Goal: Obtain resource: Obtain resource

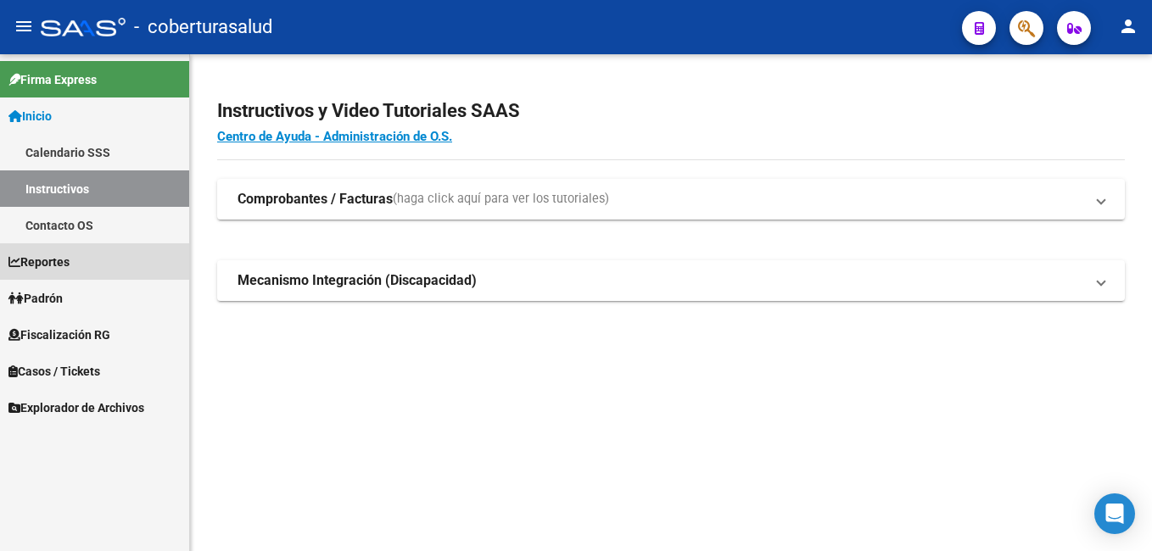
click at [31, 260] on span "Reportes" at bounding box center [38, 262] width 61 height 19
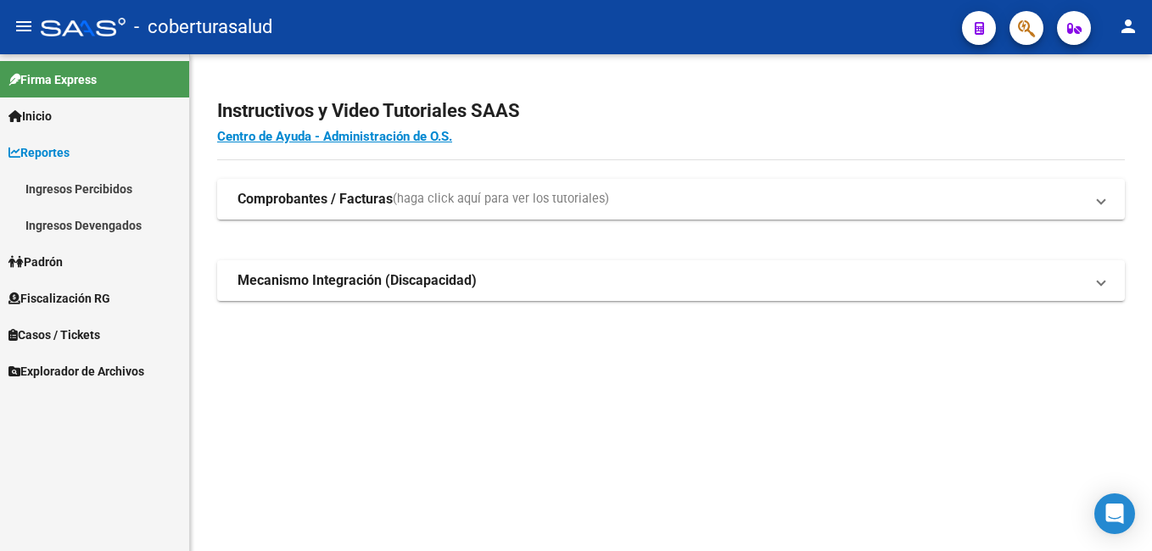
click at [43, 298] on span "Fiscalización RG" at bounding box center [59, 298] width 102 height 19
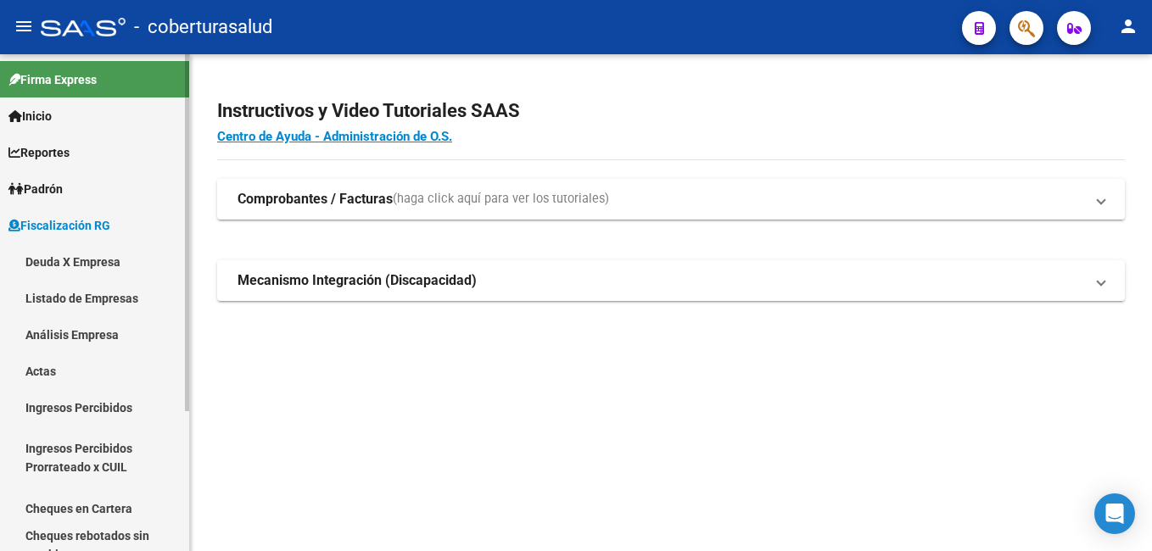
click at [48, 260] on link "Deuda X Empresa" at bounding box center [94, 261] width 189 height 36
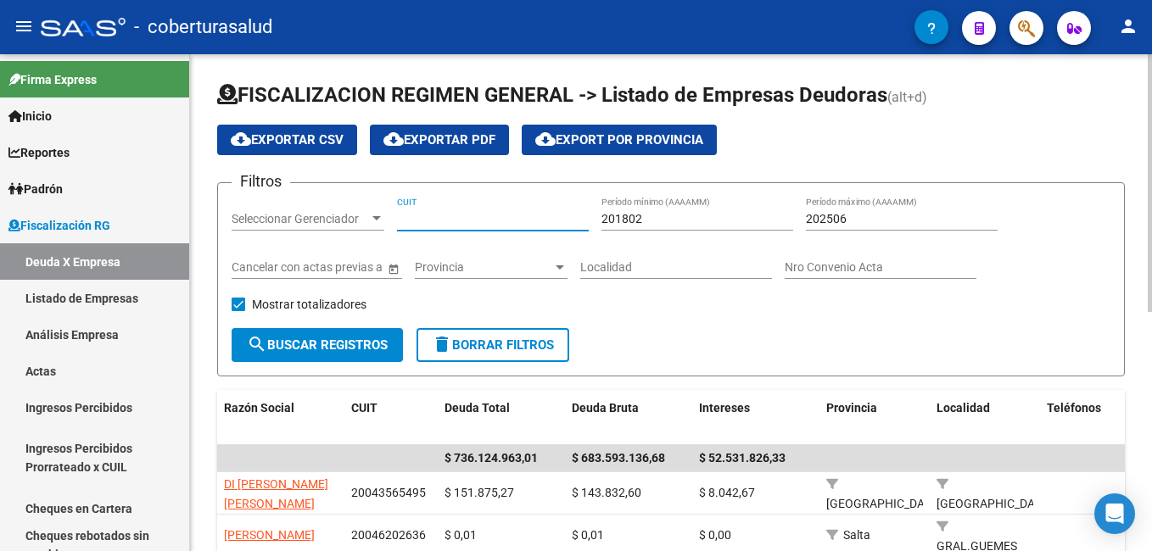
click at [411, 217] on input "CUIT" at bounding box center [493, 219] width 192 height 14
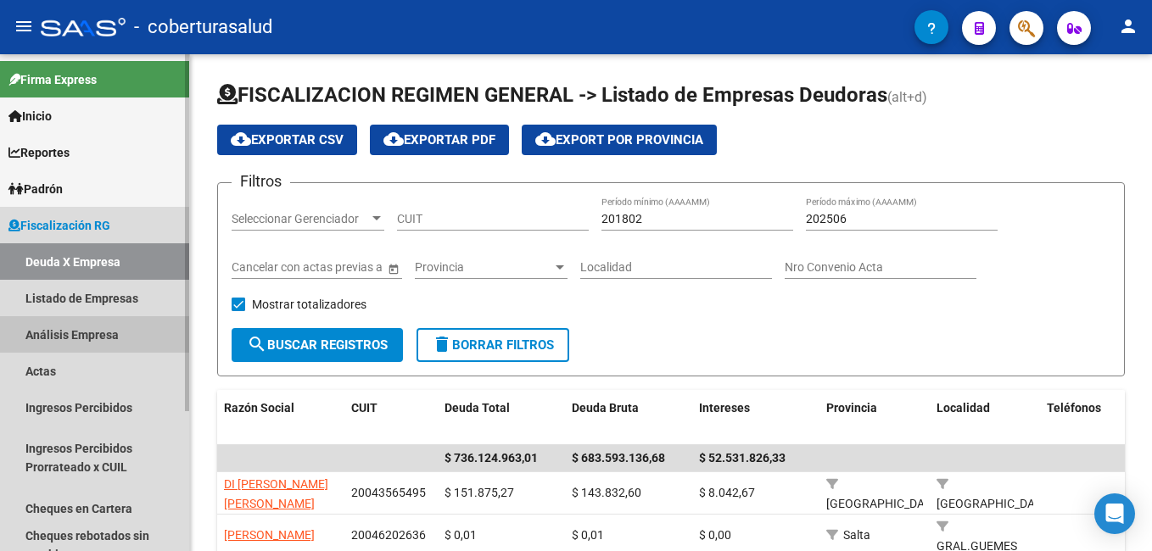
click at [62, 335] on link "Análisis Empresa" at bounding box center [94, 334] width 189 height 36
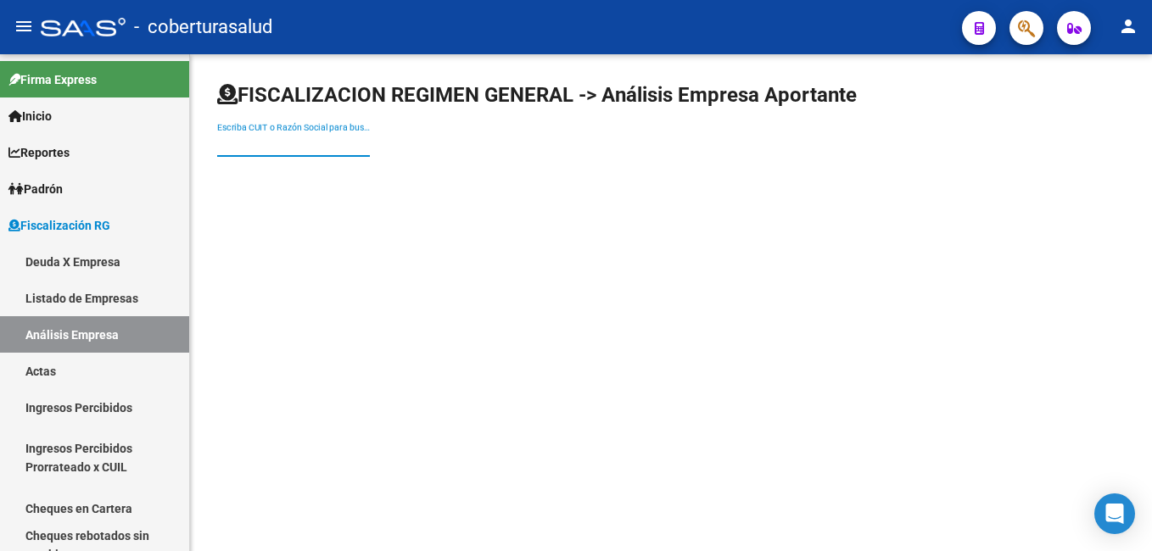
click at [233, 143] on input "Escriba CUIT o Razón Social para buscar" at bounding box center [293, 144] width 153 height 14
paste input "27232396267"
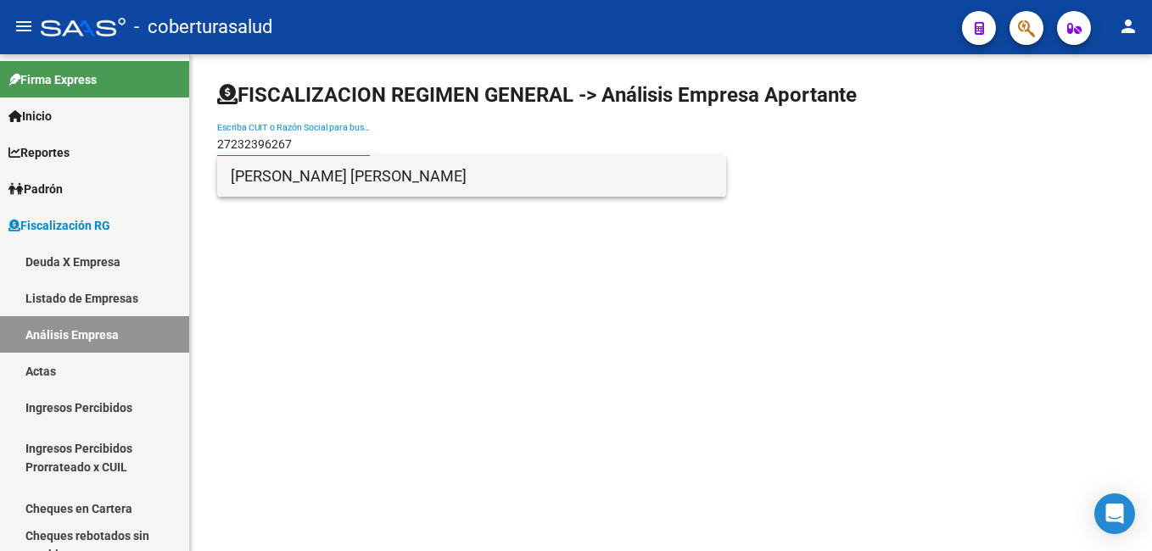
type input "27232396267"
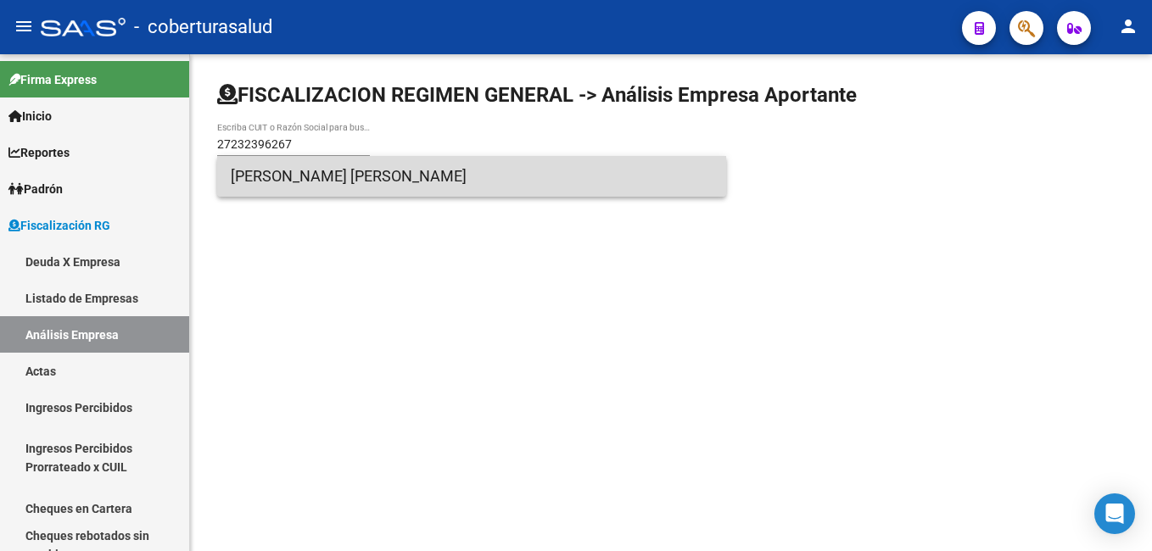
click at [256, 171] on span "[PERSON_NAME] [PERSON_NAME]" at bounding box center [472, 176] width 482 height 41
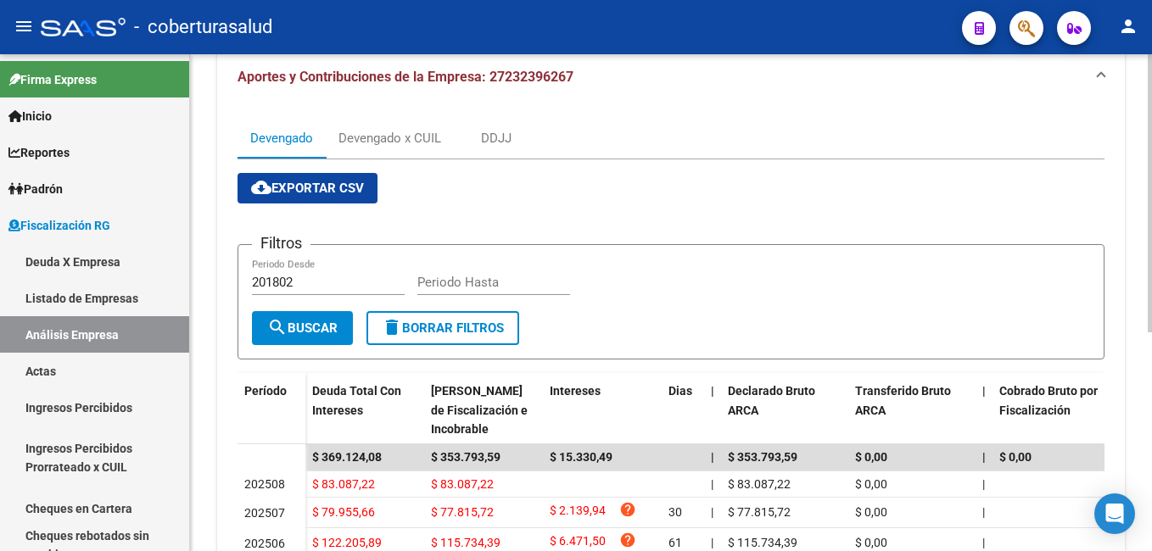
scroll to position [339, 0]
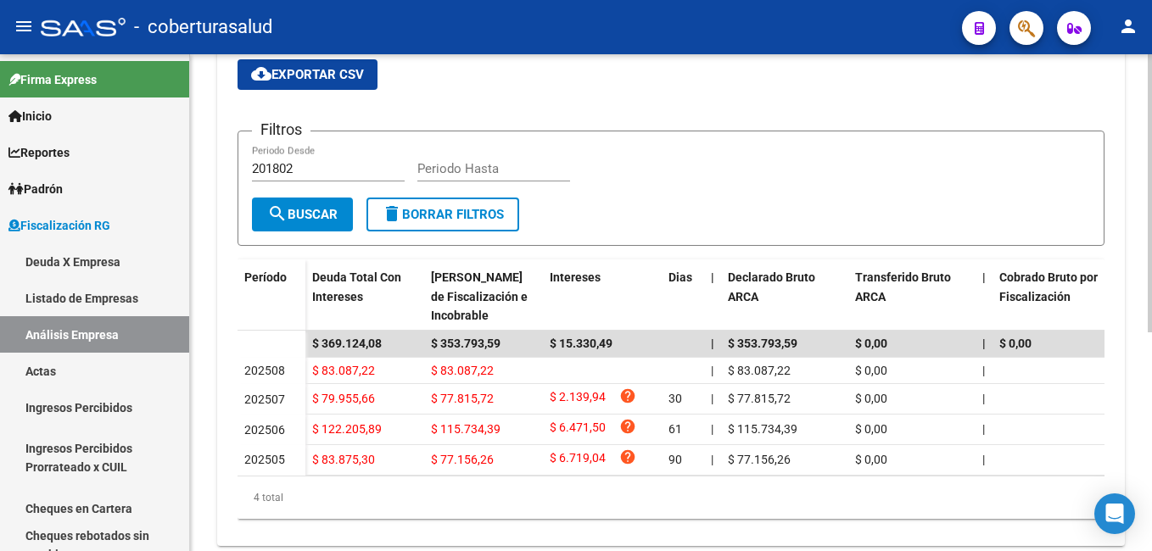
click at [312, 168] on input "201802" at bounding box center [328, 168] width 153 height 15
drag, startPoint x: 296, startPoint y: 165, endPoint x: 265, endPoint y: 165, distance: 31.4
click at [265, 165] on input "201802" at bounding box center [328, 168] width 153 height 15
drag, startPoint x: 311, startPoint y: 171, endPoint x: 274, endPoint y: 162, distance: 38.3
click at [274, 162] on input "202808" at bounding box center [328, 168] width 153 height 15
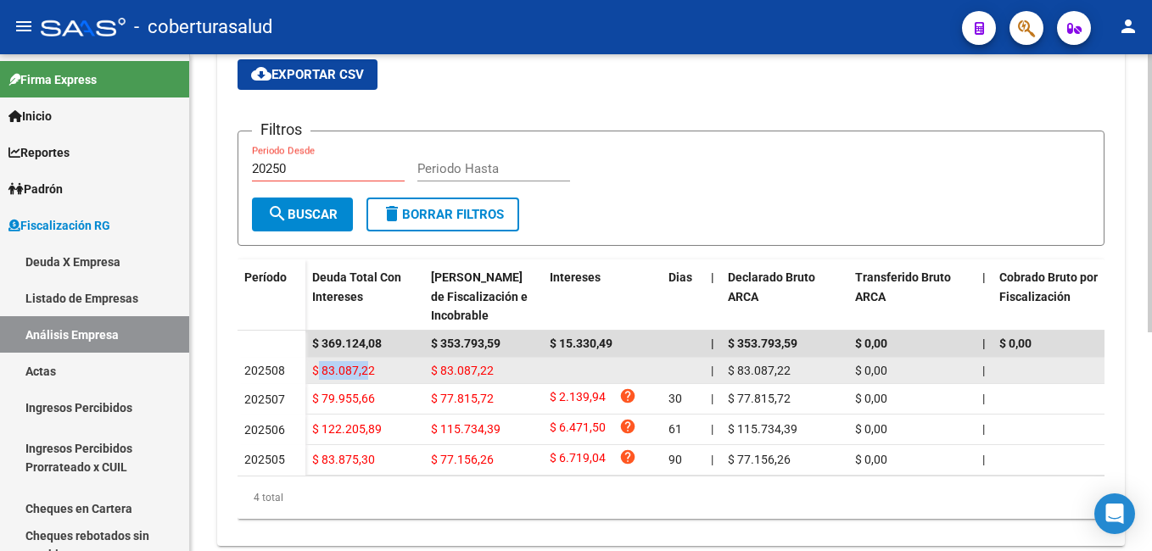
drag, startPoint x: 320, startPoint y: 369, endPoint x: 367, endPoint y: 367, distance: 47.5
click at [367, 367] on span "$ 83.087,22" at bounding box center [343, 371] width 63 height 14
drag, startPoint x: 367, startPoint y: 367, endPoint x: 338, endPoint y: 365, distance: 29.0
click at [338, 365] on span "$ 83.087,22" at bounding box center [343, 371] width 63 height 14
drag, startPoint x: 318, startPoint y: 367, endPoint x: 379, endPoint y: 369, distance: 61.1
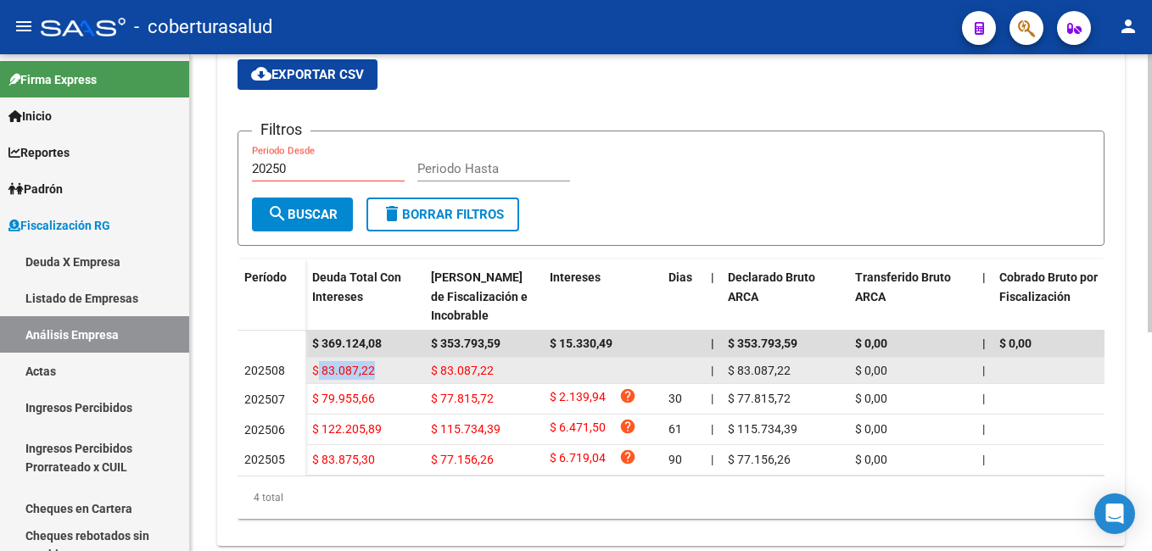
click at [379, 369] on div "$ 83.087,22" at bounding box center [364, 371] width 105 height 20
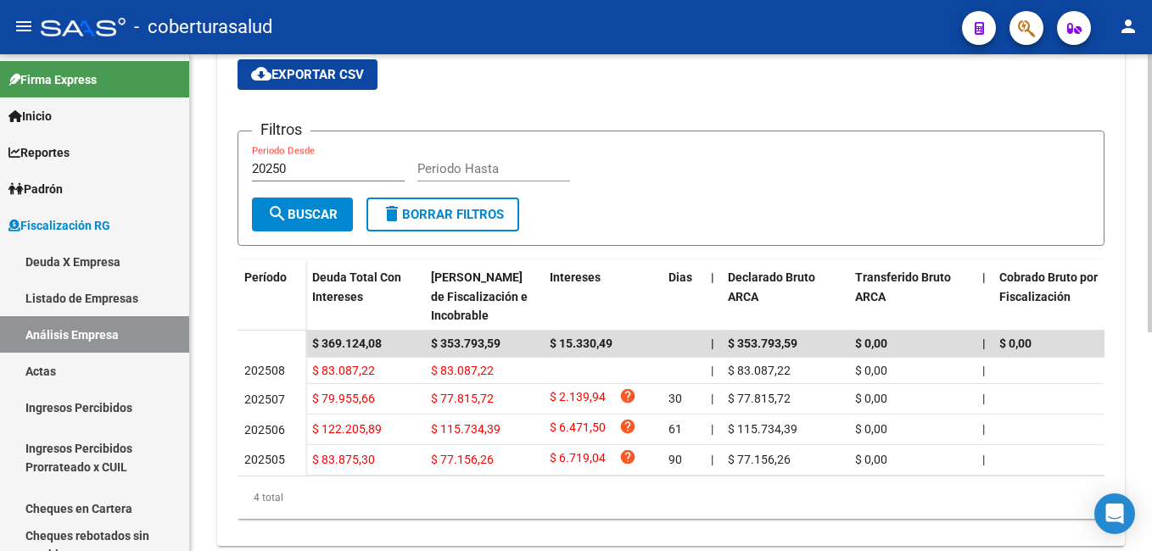
click at [305, 174] on input "20250" at bounding box center [328, 168] width 153 height 15
type input "202508"
click at [431, 168] on input "Periodo Hasta" at bounding box center [493, 168] width 153 height 15
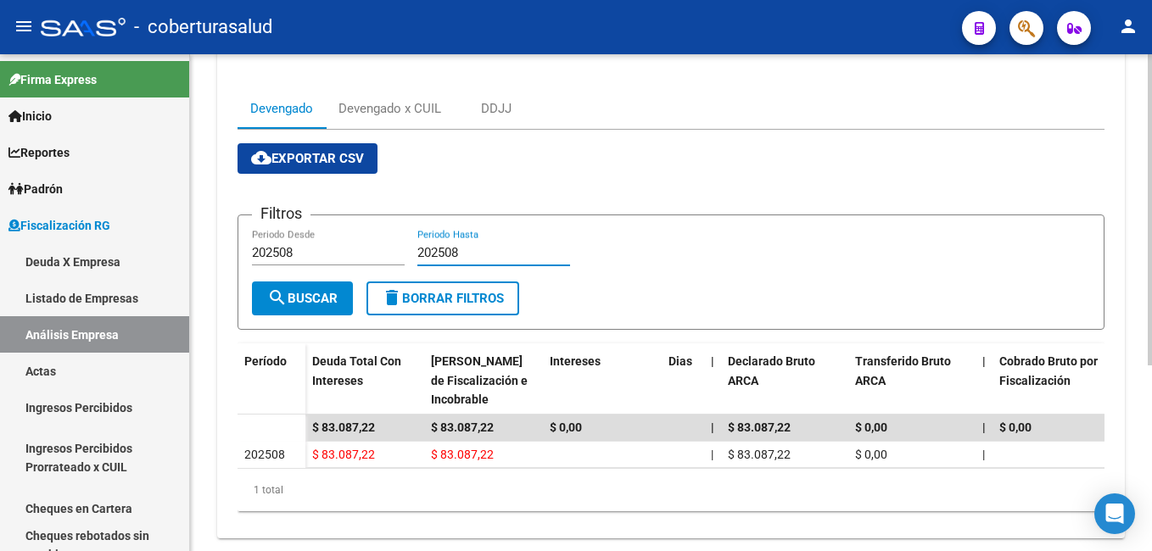
scroll to position [296, 0]
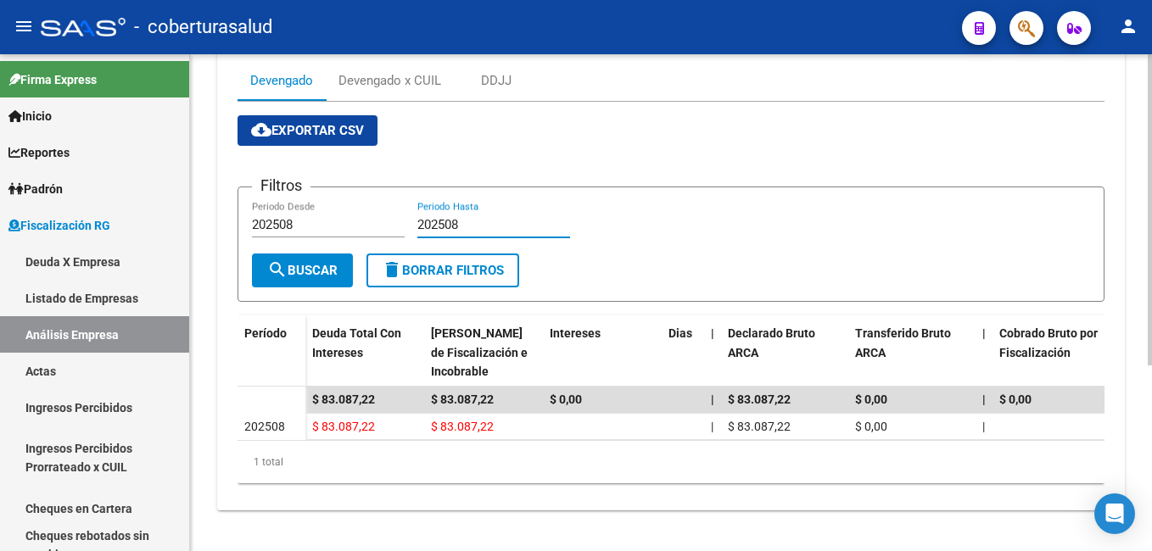
type input "202508"
click at [298, 123] on span "cloud_download Exportar CSV" at bounding box center [307, 130] width 113 height 15
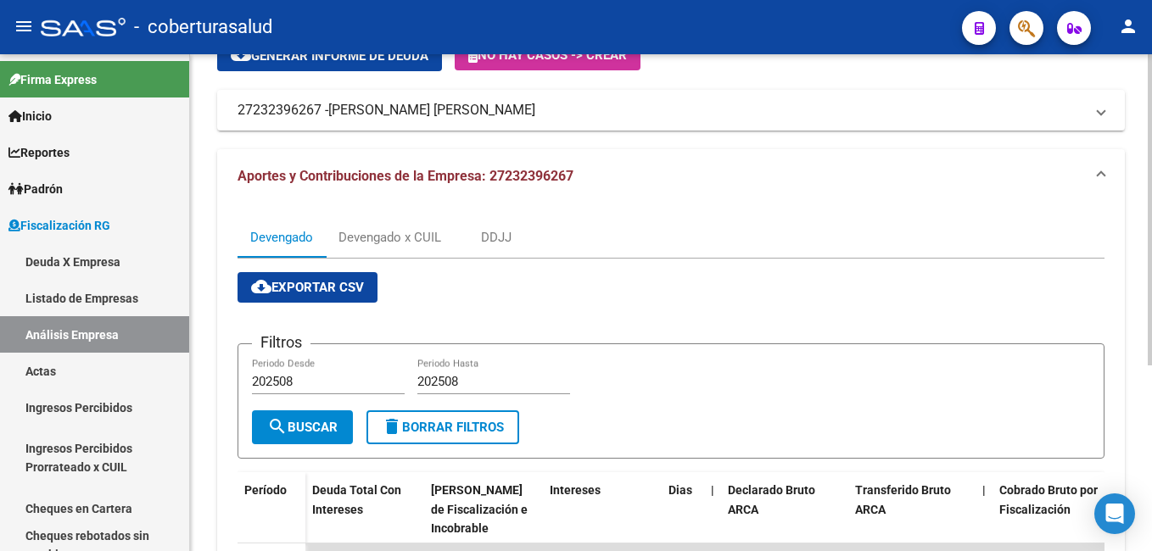
scroll to position [0, 0]
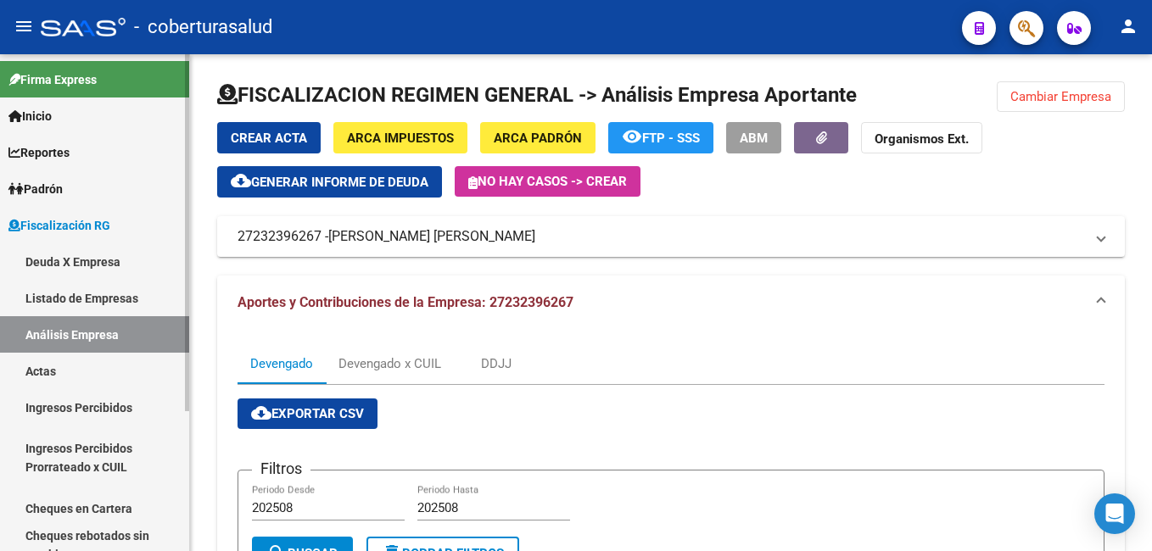
click at [36, 257] on link "Deuda X Empresa" at bounding box center [94, 261] width 189 height 36
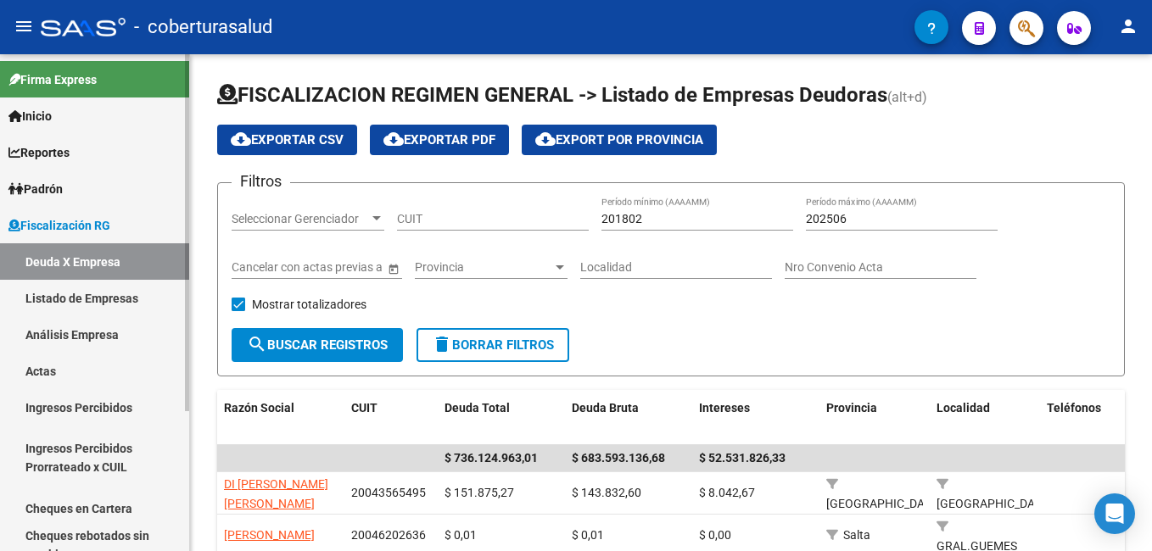
click at [42, 334] on link "Análisis Empresa" at bounding box center [94, 334] width 189 height 36
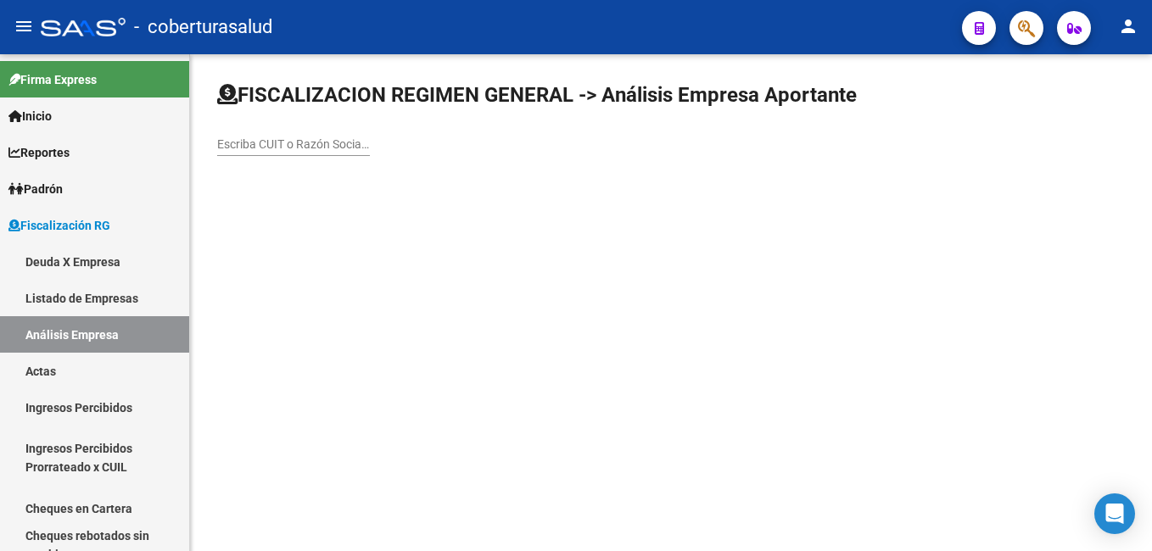
click at [231, 139] on input "Escriba CUIT o Razón Social para buscar" at bounding box center [293, 144] width 153 height 14
paste input "30716791269"
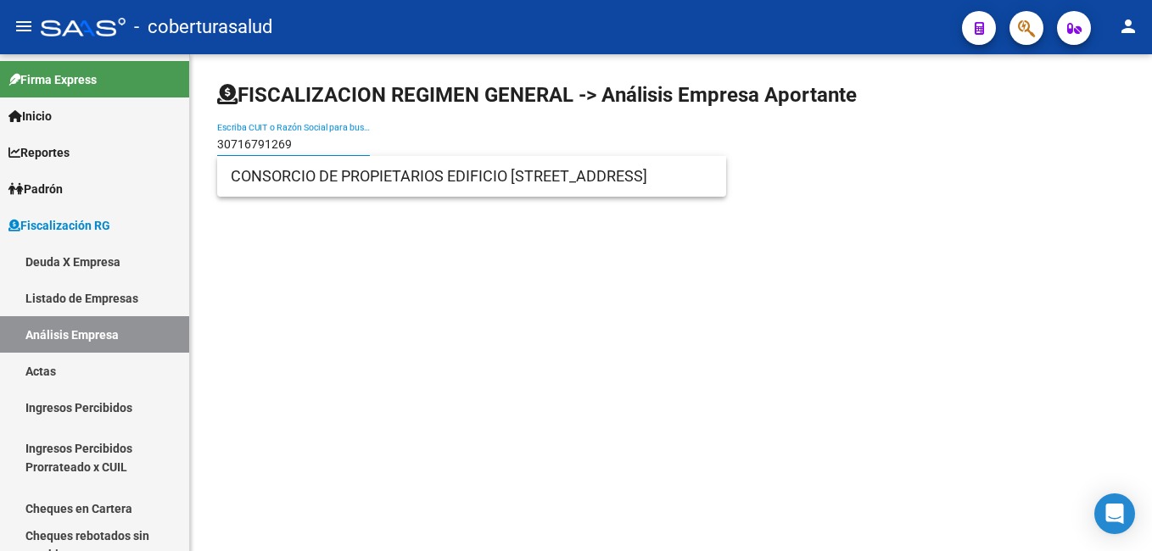
type input "30716791269"
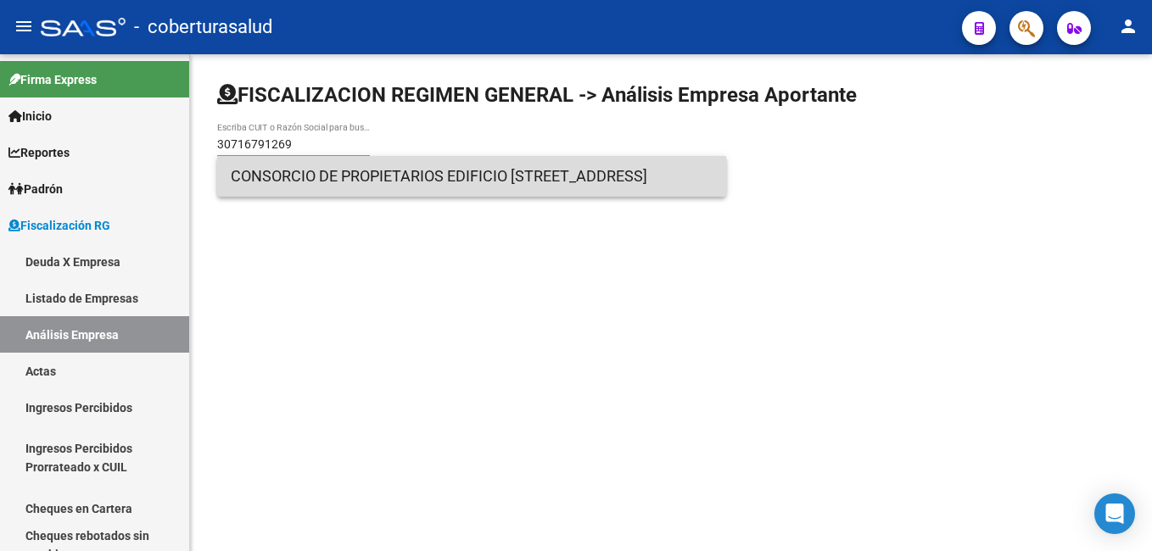
click at [647, 182] on span "CONSORCIO DE PROPIETARIOS EDIFICIO [STREET_ADDRESS]" at bounding box center [472, 176] width 482 height 41
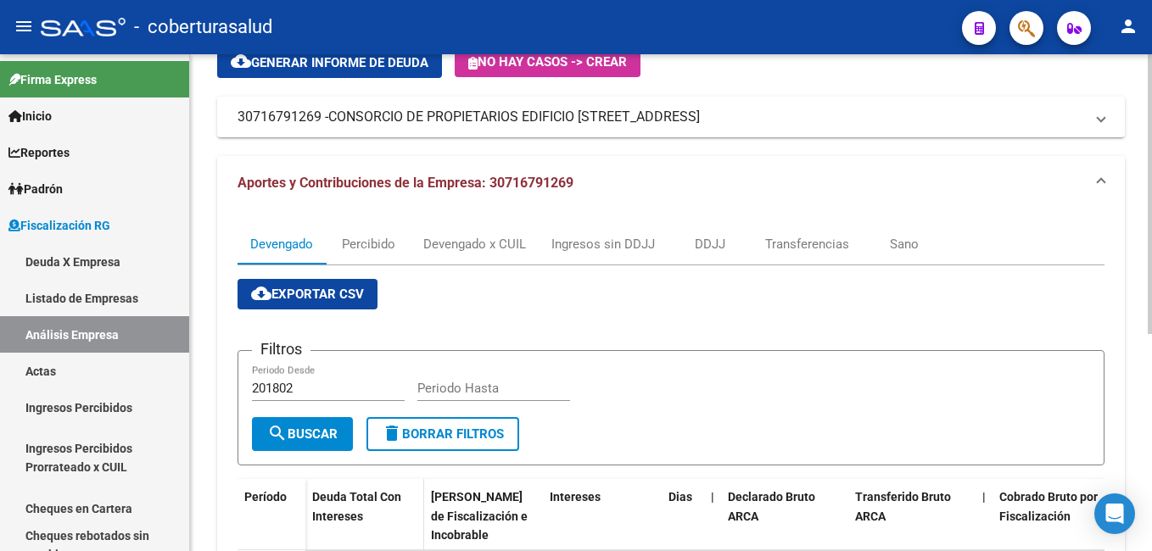
scroll to position [254, 0]
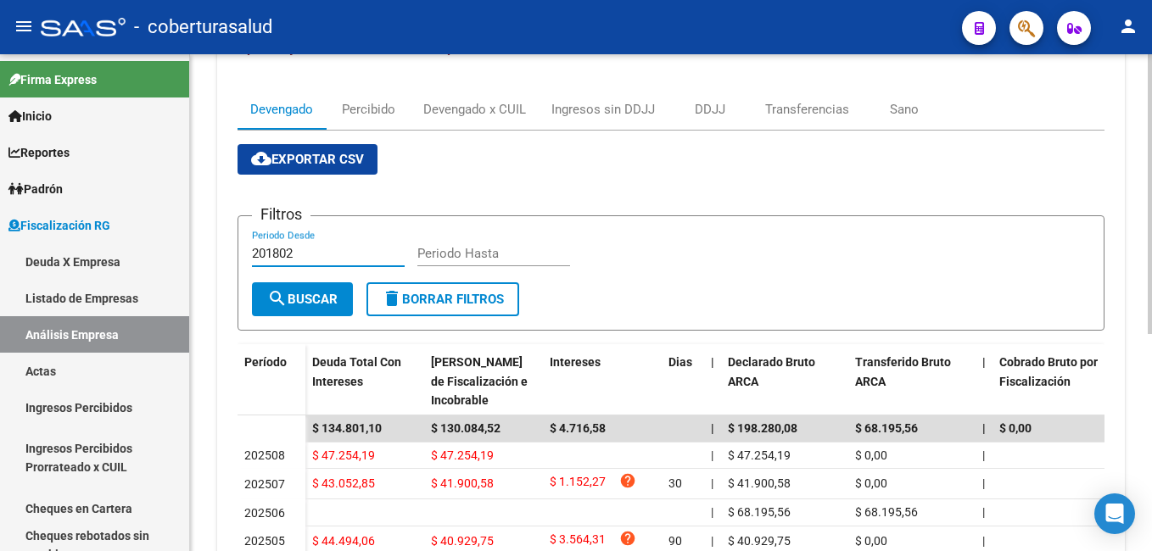
drag, startPoint x: 303, startPoint y: 253, endPoint x: 232, endPoint y: 260, distance: 70.8
click at [232, 260] on div "Devengado Percibido Devengado x CUIL Ingresos sin DDJJ DDJJ Transferencias Sano…" at bounding box center [671, 351] width 908 height 552
type input "202508"
click at [422, 254] on input "Periodo Hasta" at bounding box center [493, 253] width 153 height 15
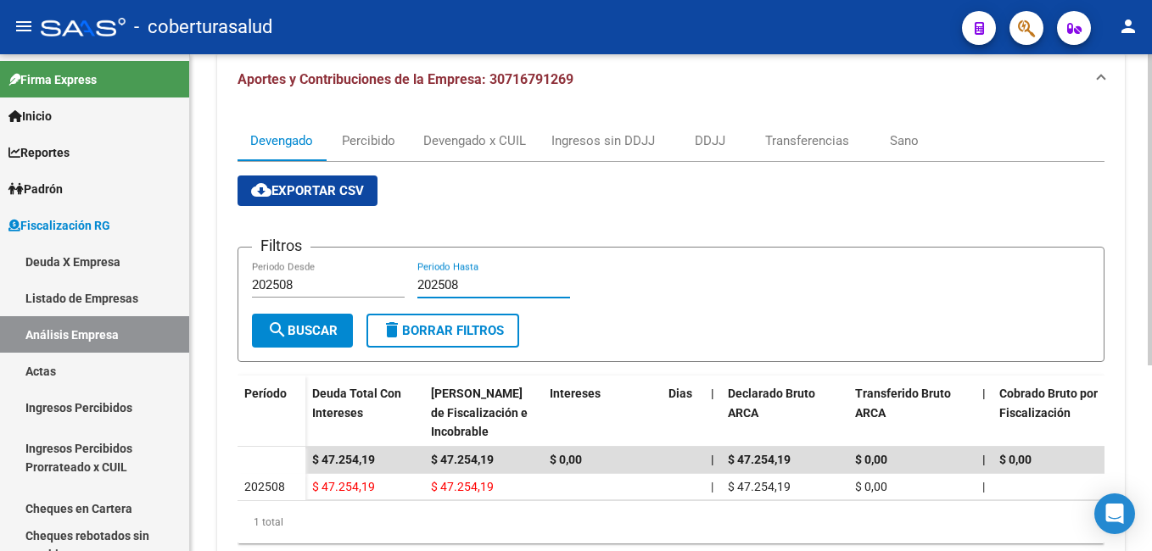
scroll to position [126, 0]
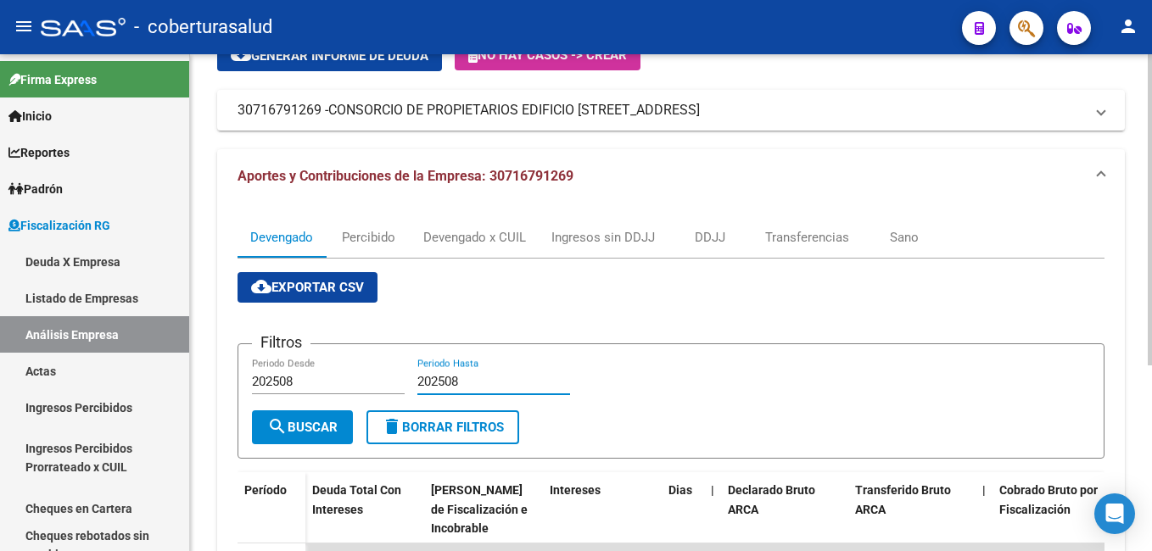
type input "202508"
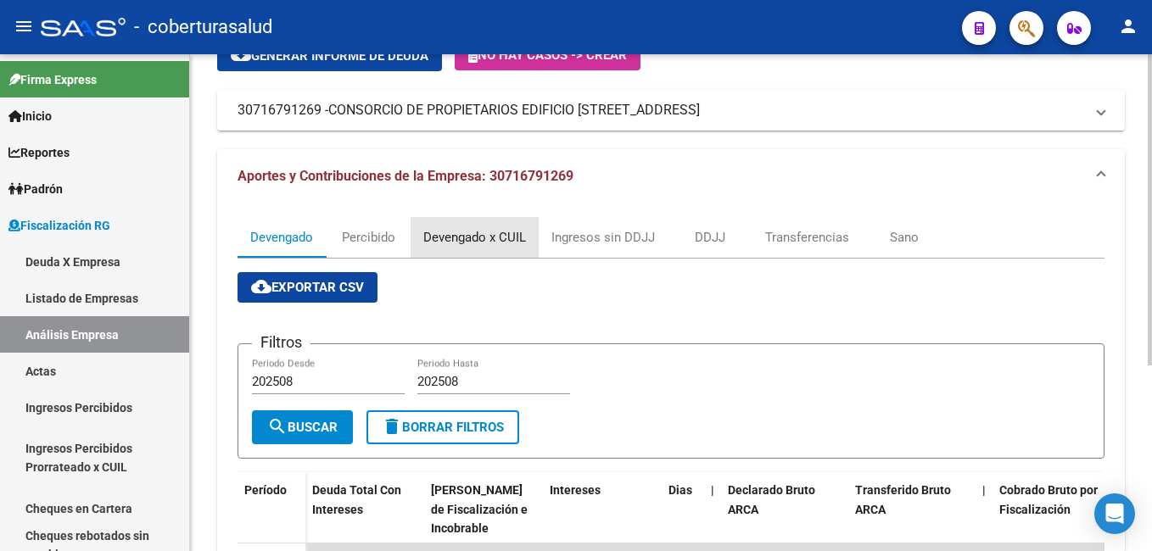
click at [478, 233] on div "Devengado x CUIL" at bounding box center [474, 237] width 103 height 19
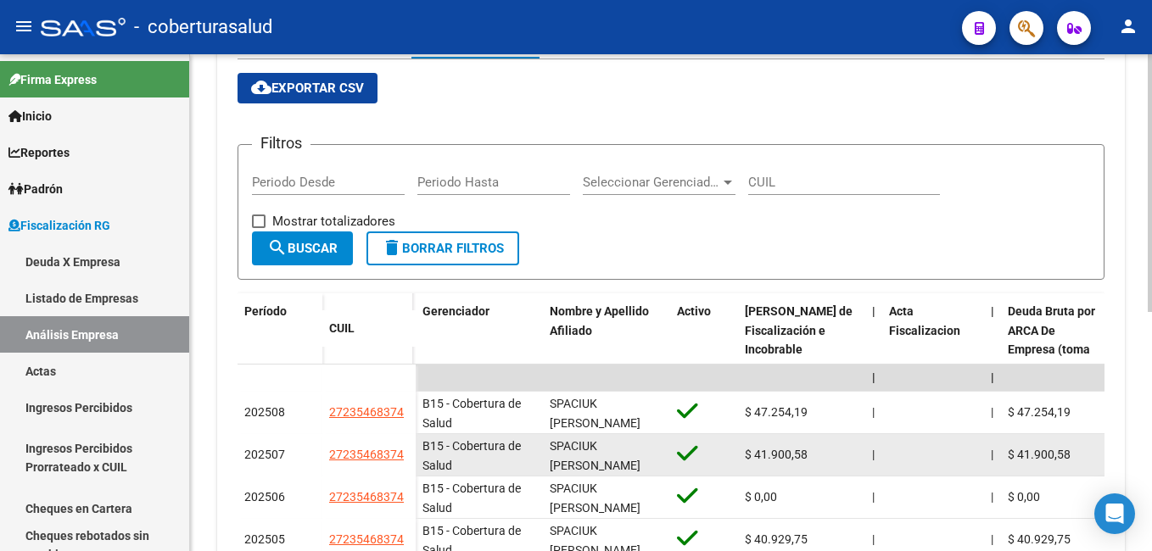
scroll to position [424, 0]
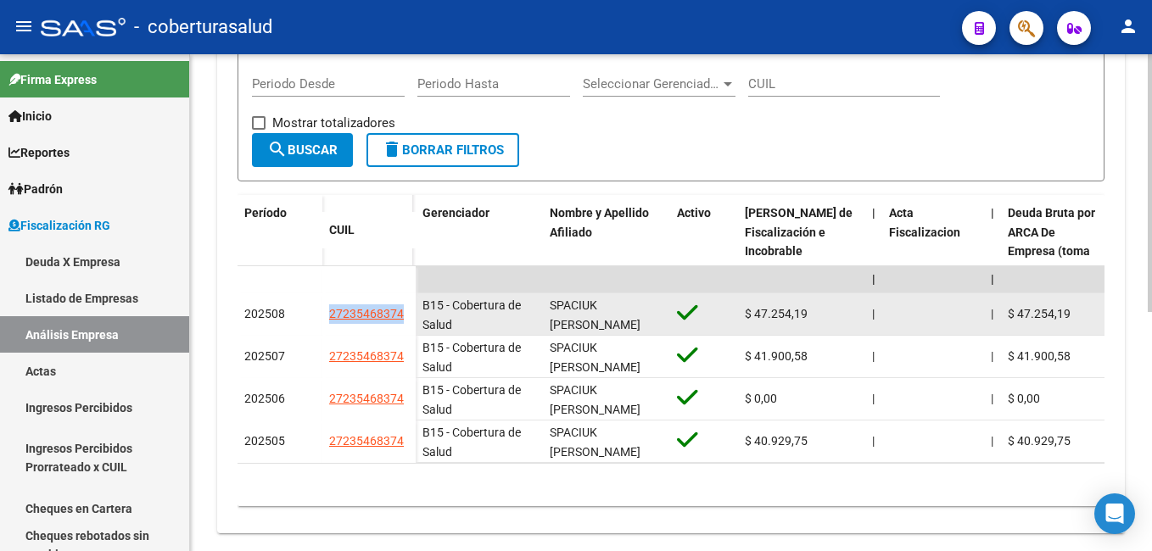
drag, startPoint x: 327, startPoint y: 312, endPoint x: 403, endPoint y: 312, distance: 76.3
click at [403, 312] on datatable-body-cell "27235468374" at bounding box center [368, 315] width 93 height 42
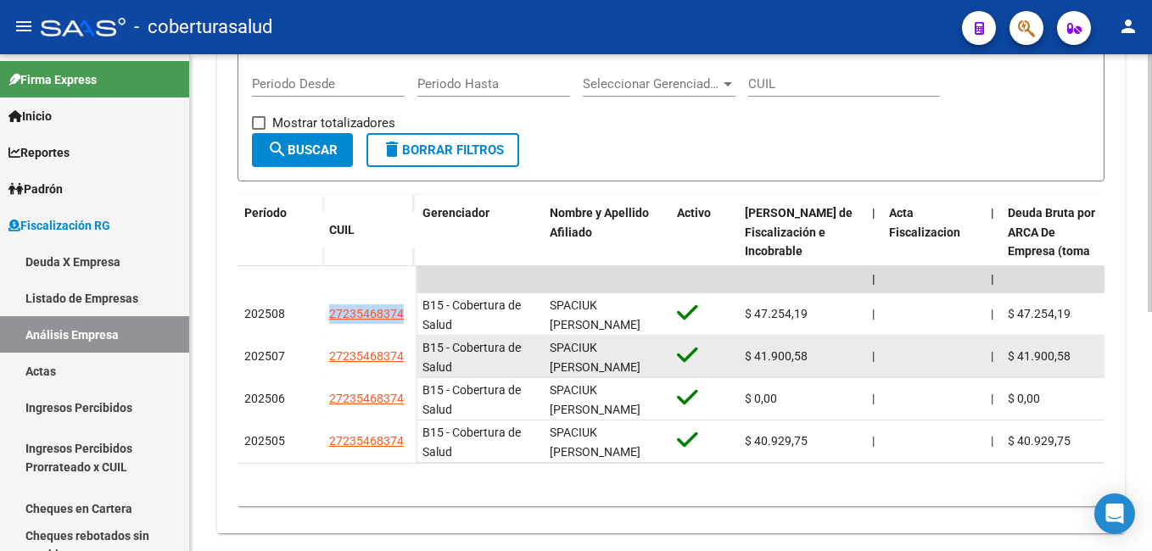
copy span "27235468374"
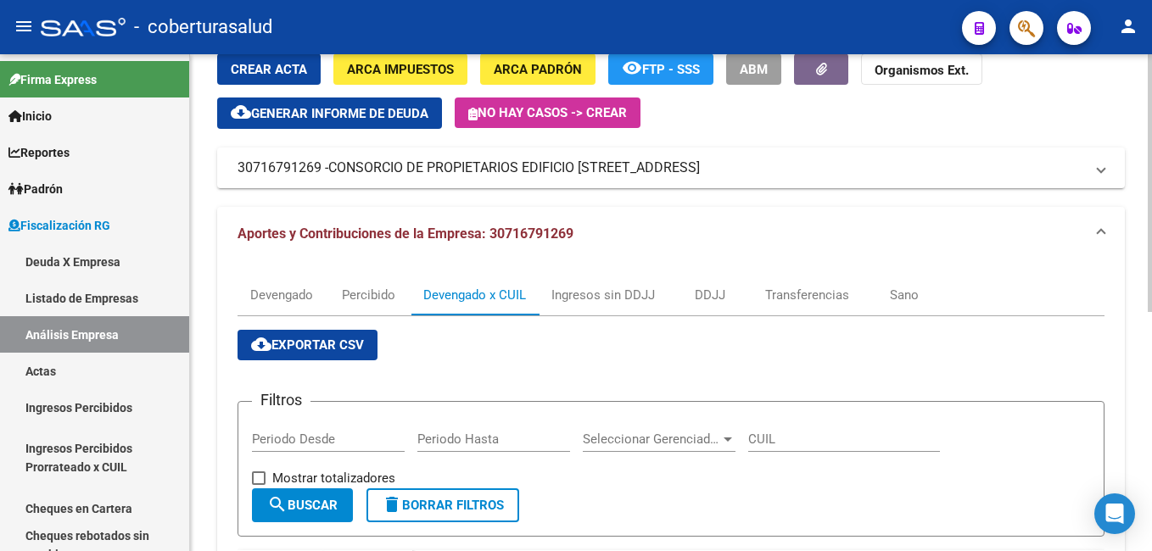
scroll to position [170, 0]
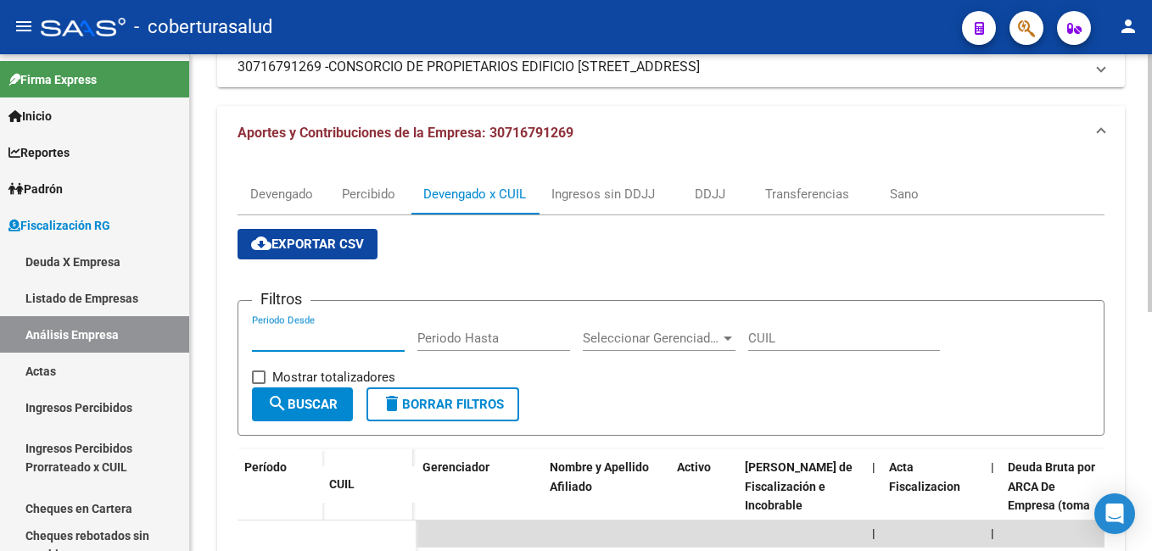
click at [294, 336] on input "Periodo Desde" at bounding box center [328, 338] width 153 height 15
type input "202508"
click at [443, 338] on input "Periodo Hasta" at bounding box center [493, 338] width 153 height 15
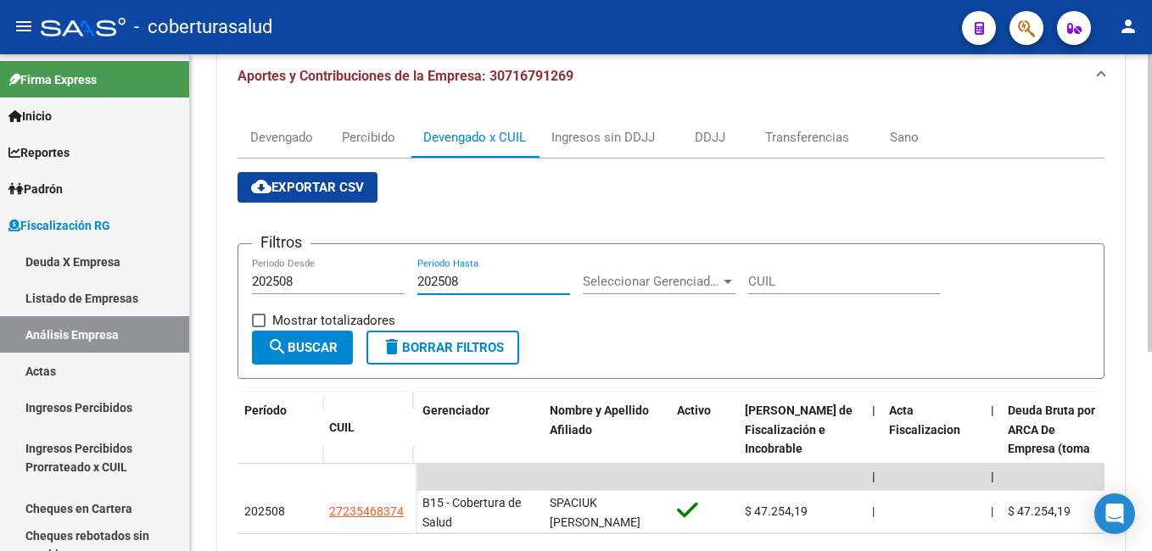
scroll to position [197, 0]
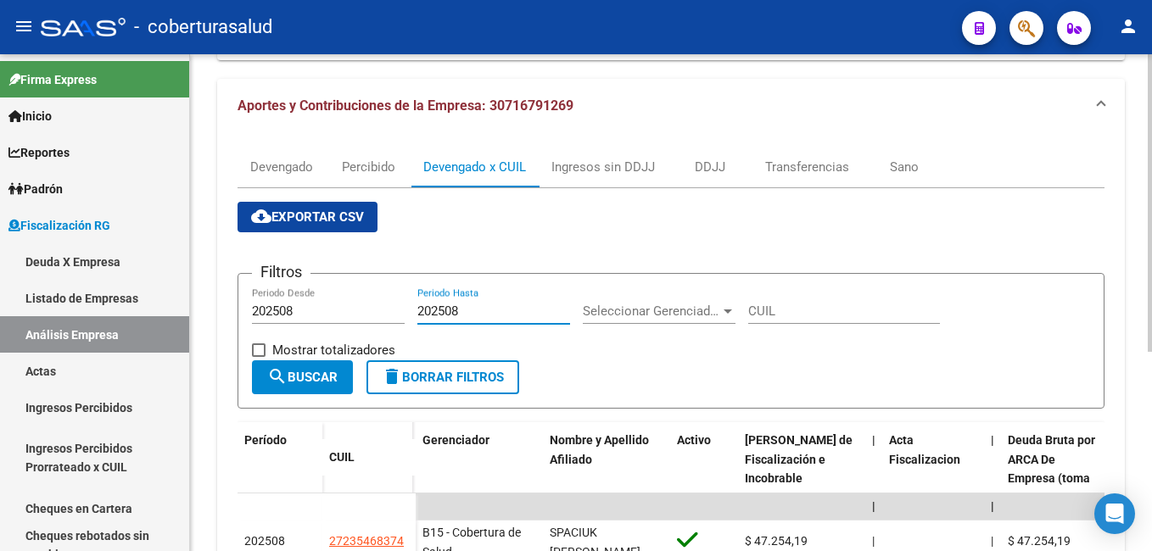
click at [1151, 247] on html "menu - coberturasalud person Firma Express Inicio Calendario SSS Instructivos C…" at bounding box center [576, 275] width 1152 height 551
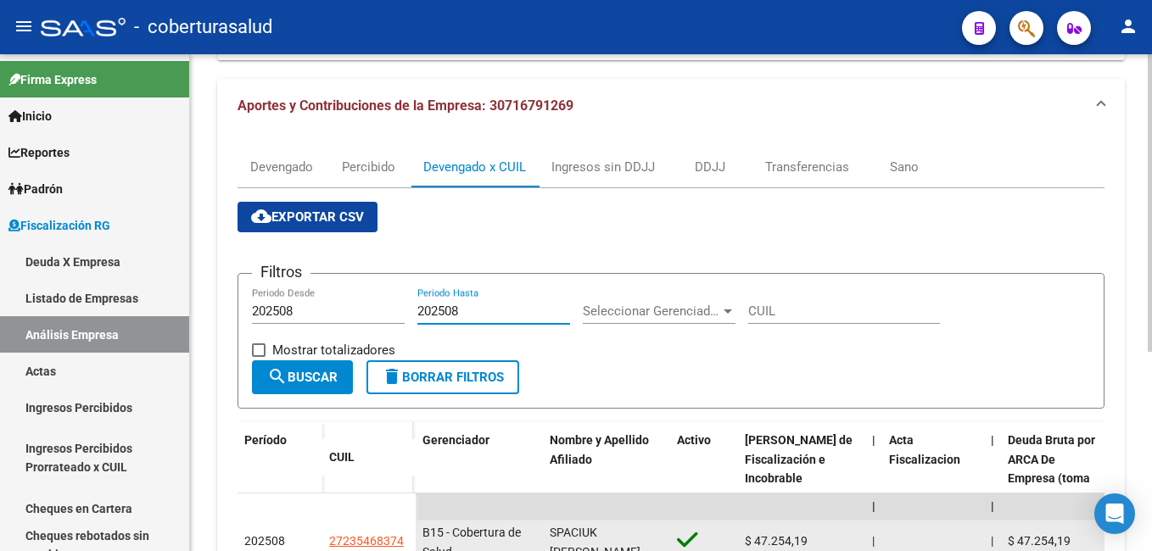
type input "202508"
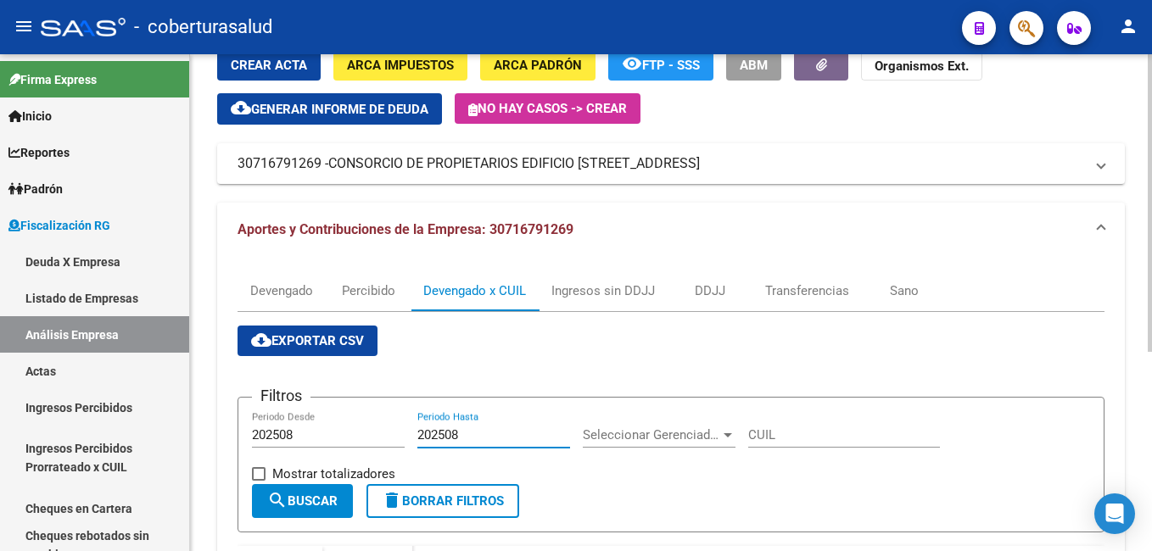
scroll to position [170, 0]
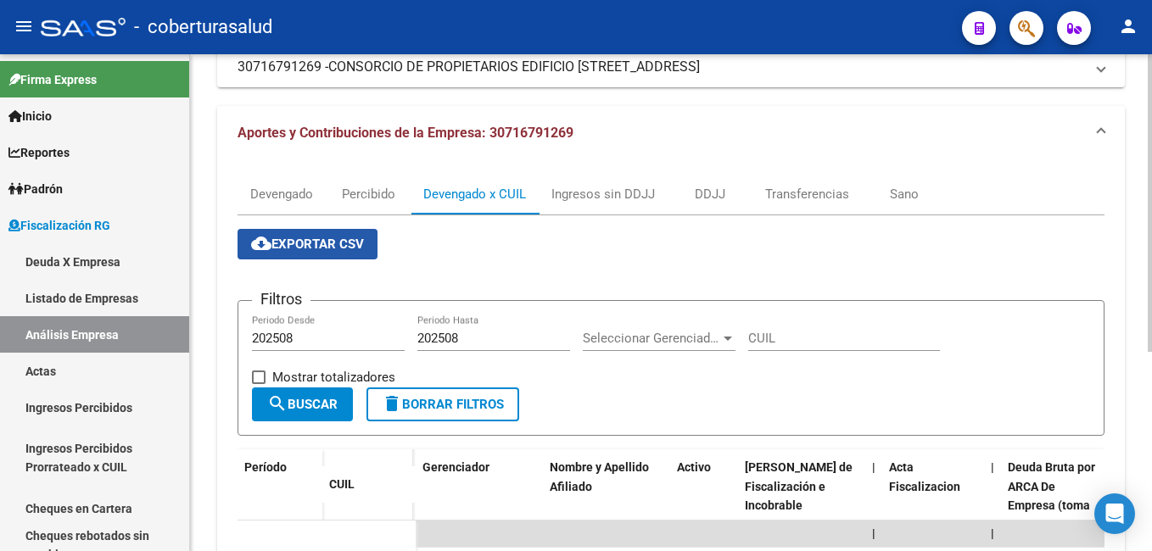
click at [275, 243] on span "cloud_download Exportar CSV" at bounding box center [307, 244] width 113 height 15
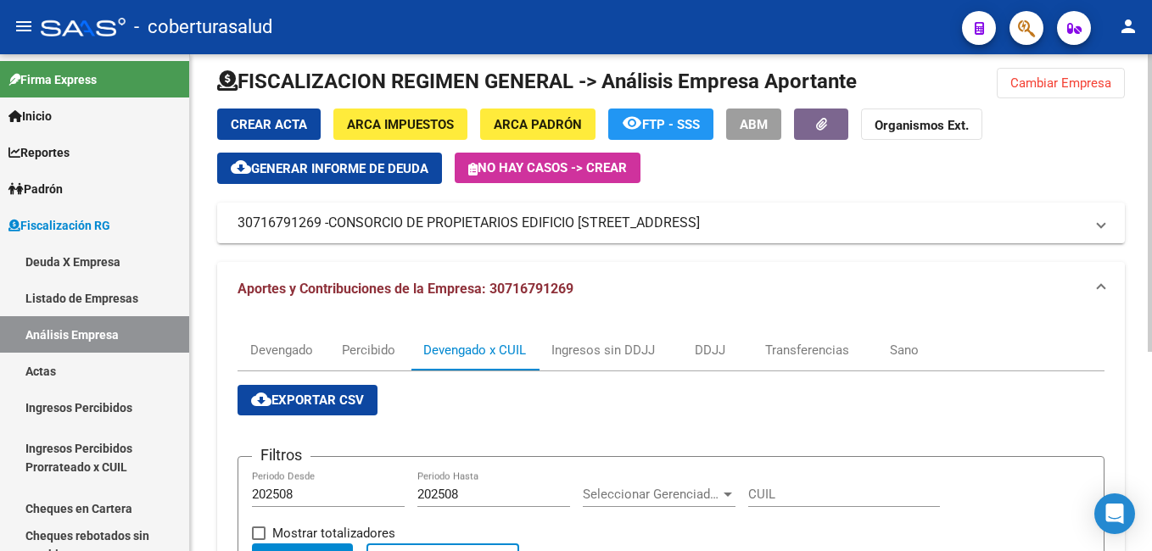
scroll to position [0, 0]
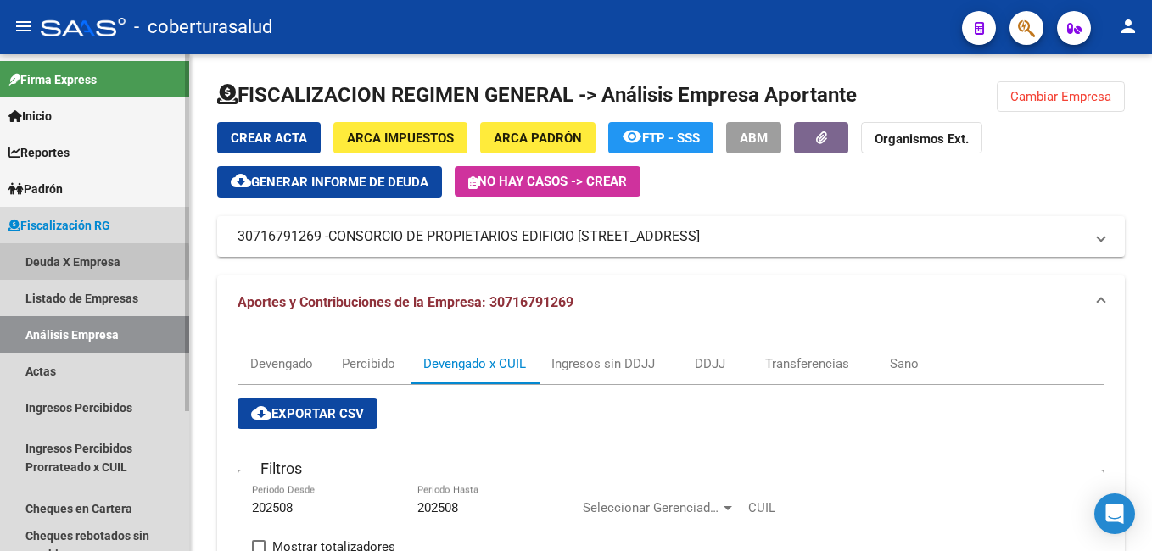
click at [46, 261] on link "Deuda X Empresa" at bounding box center [94, 261] width 189 height 36
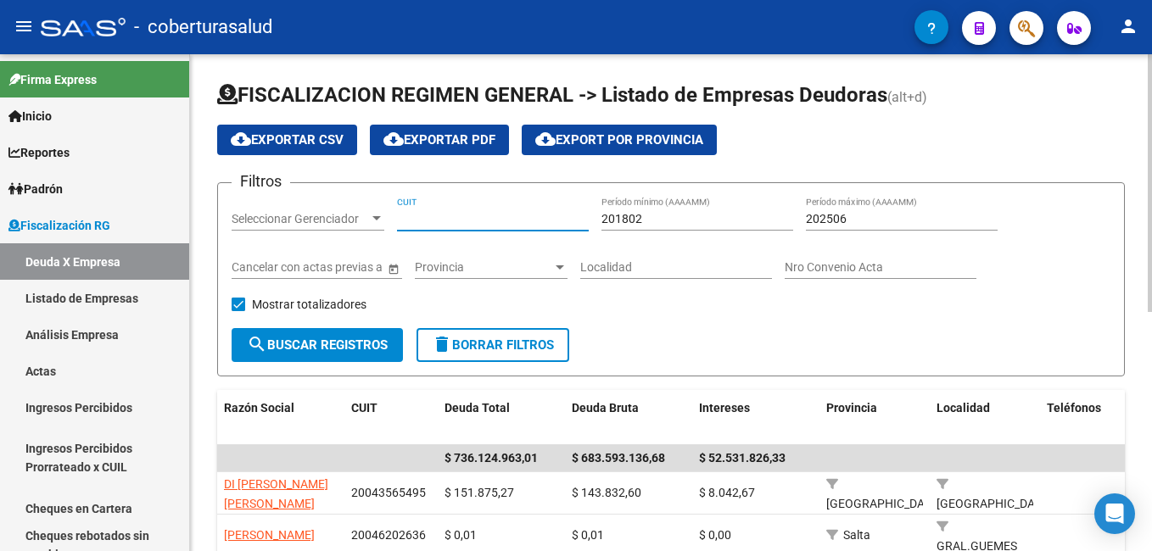
click at [400, 213] on input "CUIT" at bounding box center [493, 219] width 192 height 14
paste input "23-23015486-4"
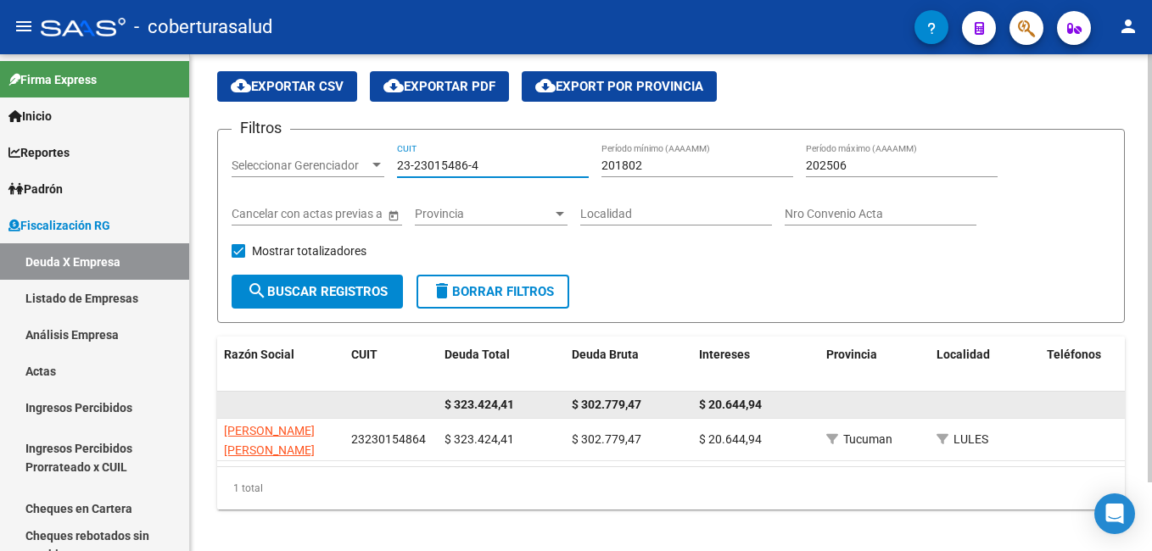
scroll to position [80, 0]
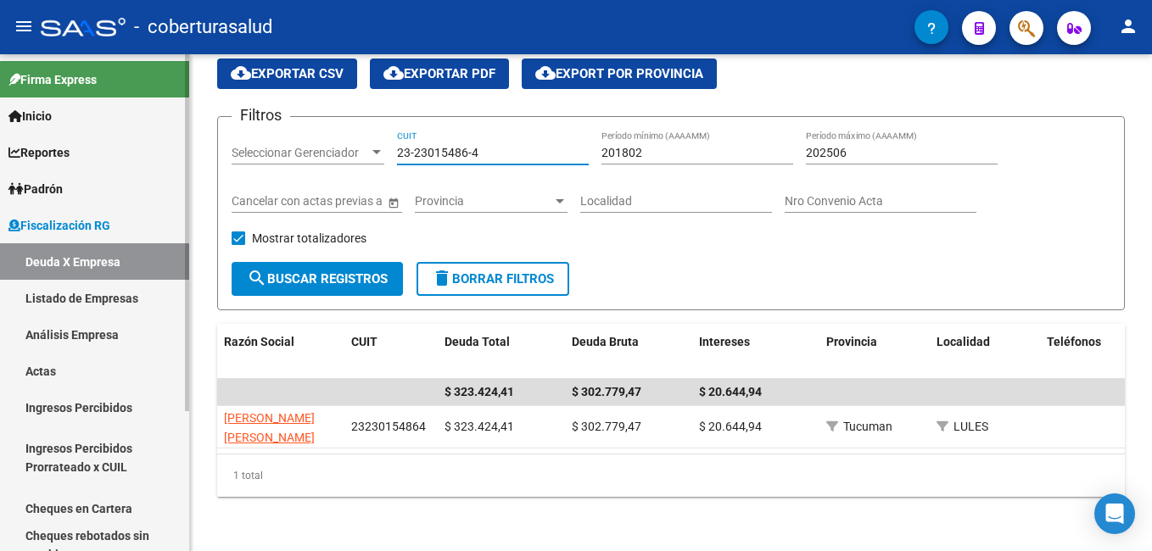
type input "23-23015486-4"
click at [55, 336] on link "Análisis Empresa" at bounding box center [94, 334] width 189 height 36
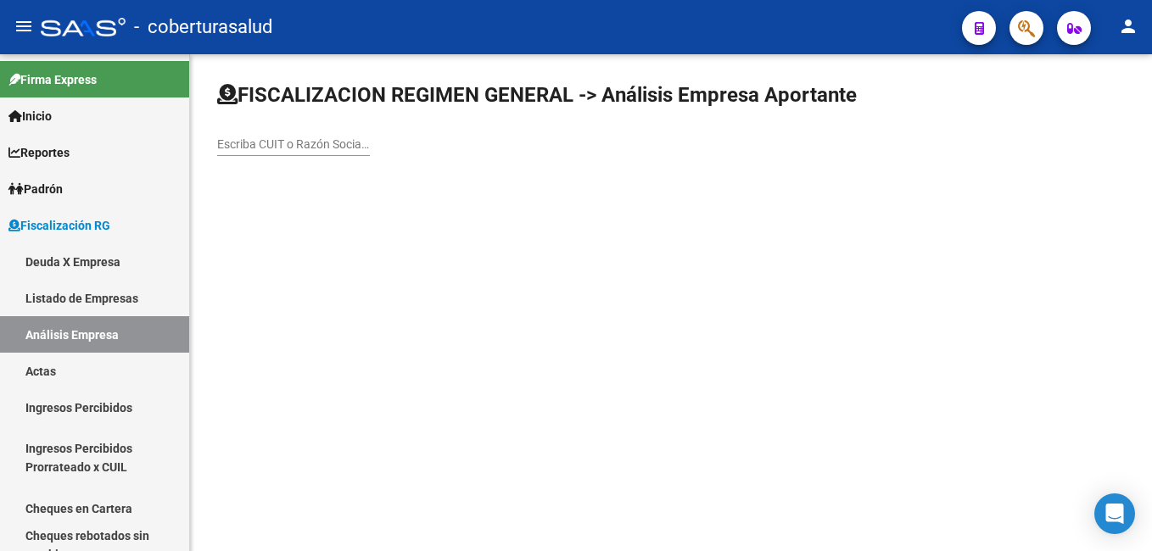
click at [241, 136] on div "Escriba CUIT o Razón Social para buscar" at bounding box center [293, 139] width 153 height 34
paste input "23230154864"
type input "23230154864"
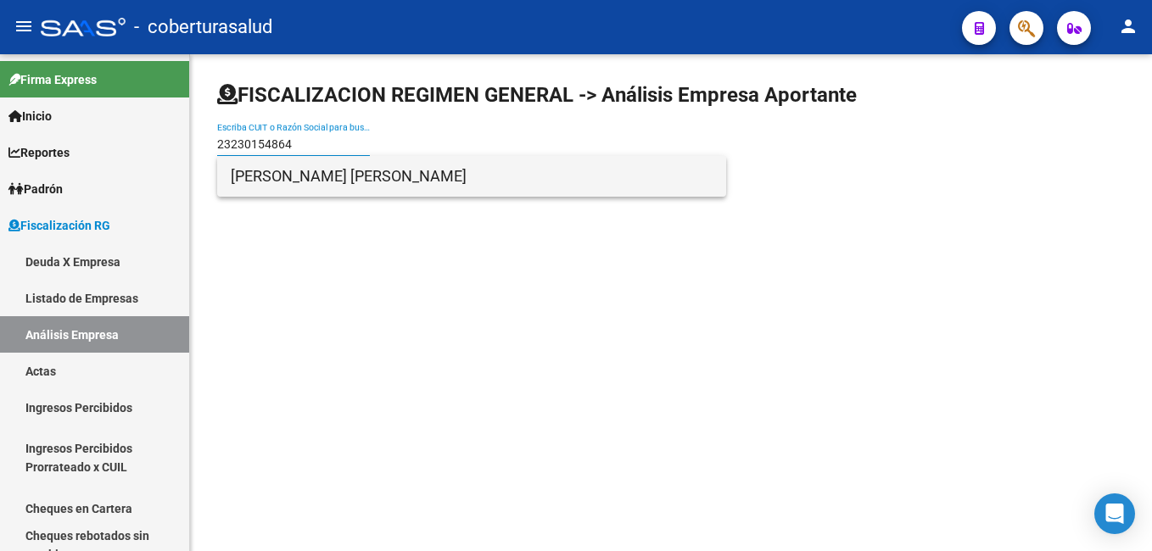
click at [341, 175] on span "[PERSON_NAME] [PERSON_NAME]" at bounding box center [472, 176] width 482 height 41
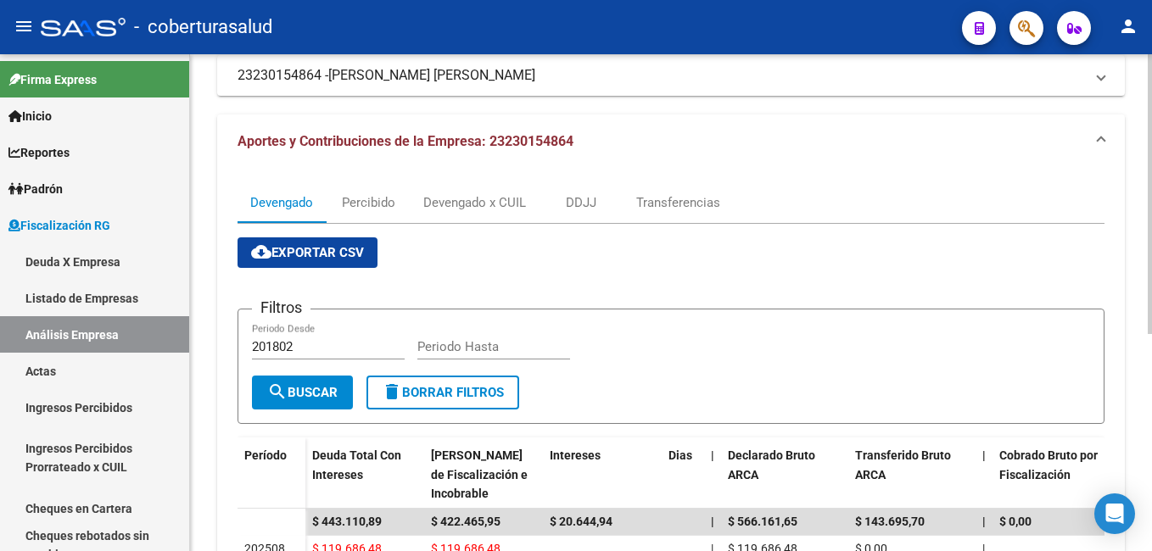
scroll to position [170, 0]
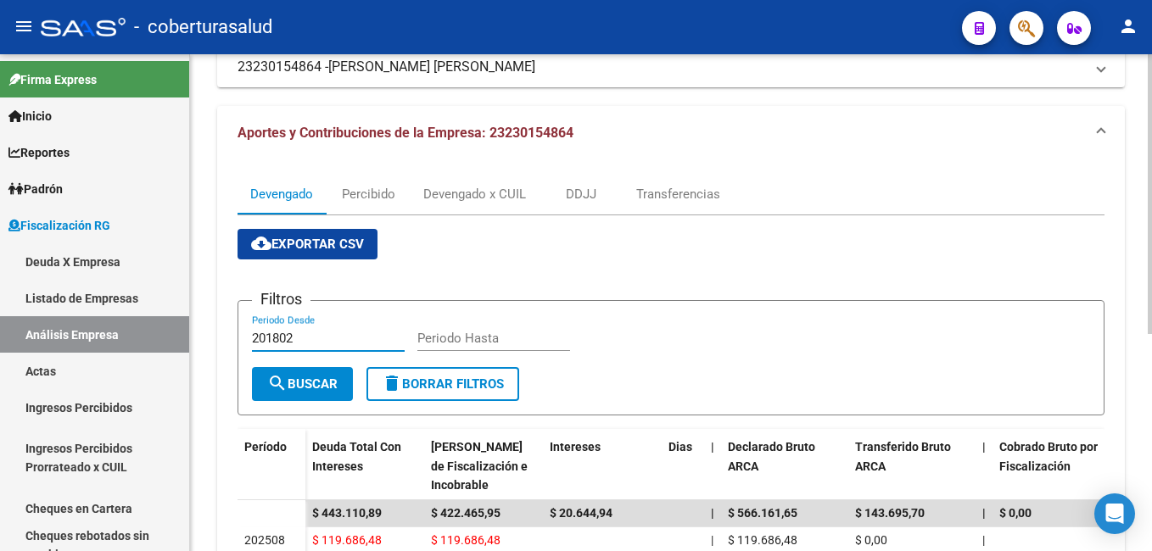
drag, startPoint x: 310, startPoint y: 334, endPoint x: 236, endPoint y: 339, distance: 74.0
click at [236, 339] on div "Devengado Percibido Devengado x CUIL DDJJ Transferencias cloud_download Exporta…" at bounding box center [671, 436] width 908 height 552
type input "202508"
click at [433, 335] on input "Periodo Hasta" at bounding box center [493, 338] width 153 height 15
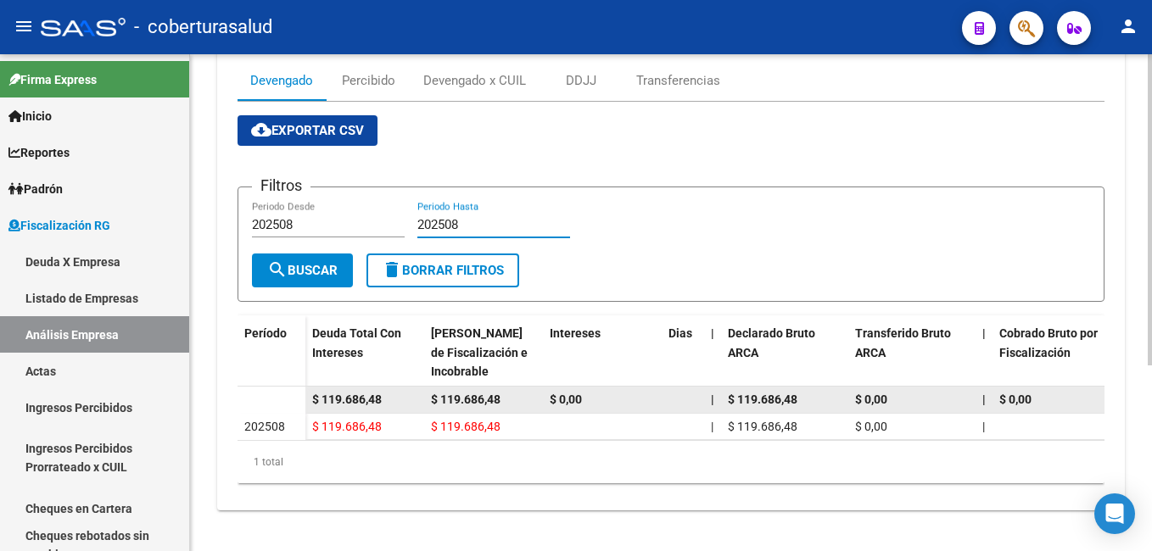
scroll to position [296, 0]
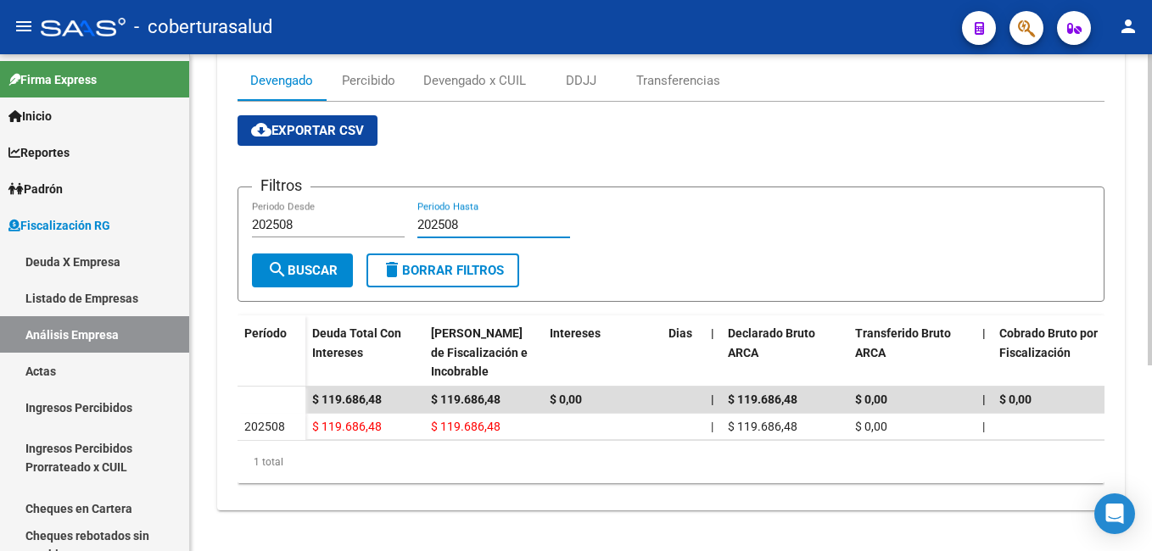
type input "202508"
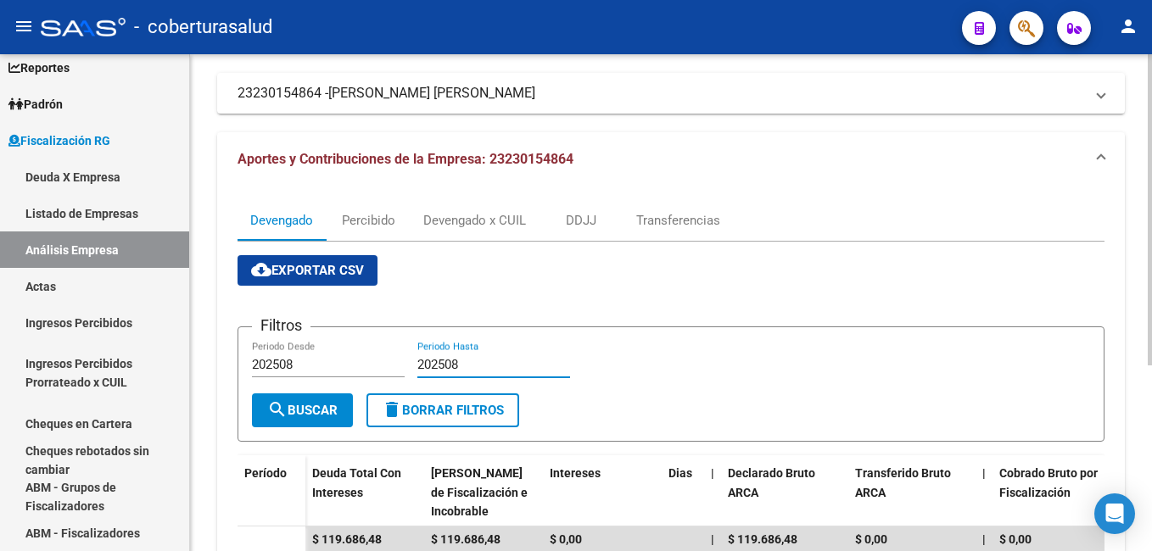
scroll to position [126, 0]
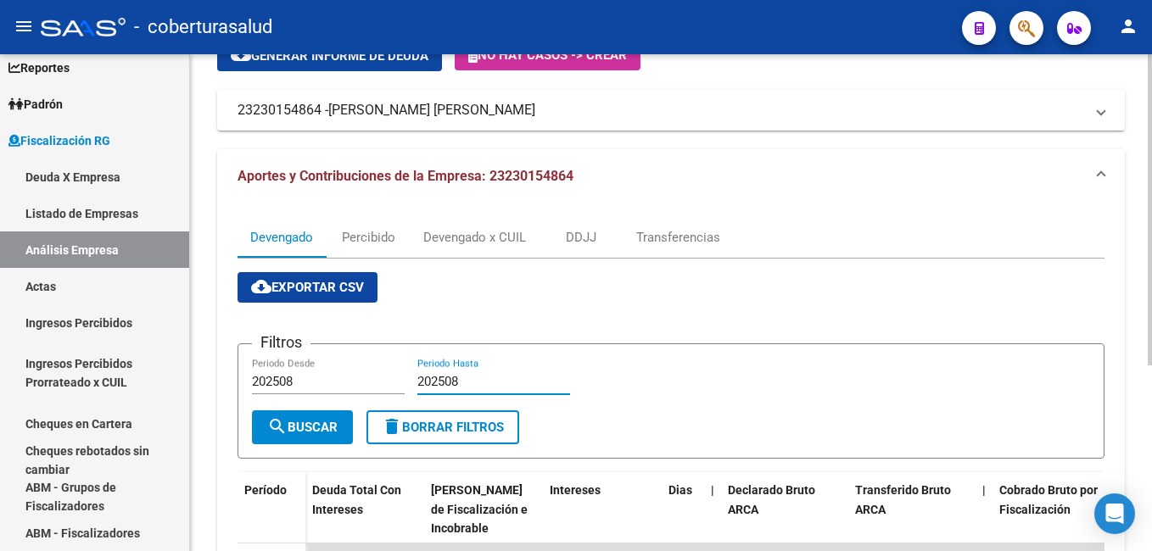
click at [306, 281] on span "cloud_download Exportar CSV" at bounding box center [307, 287] width 113 height 15
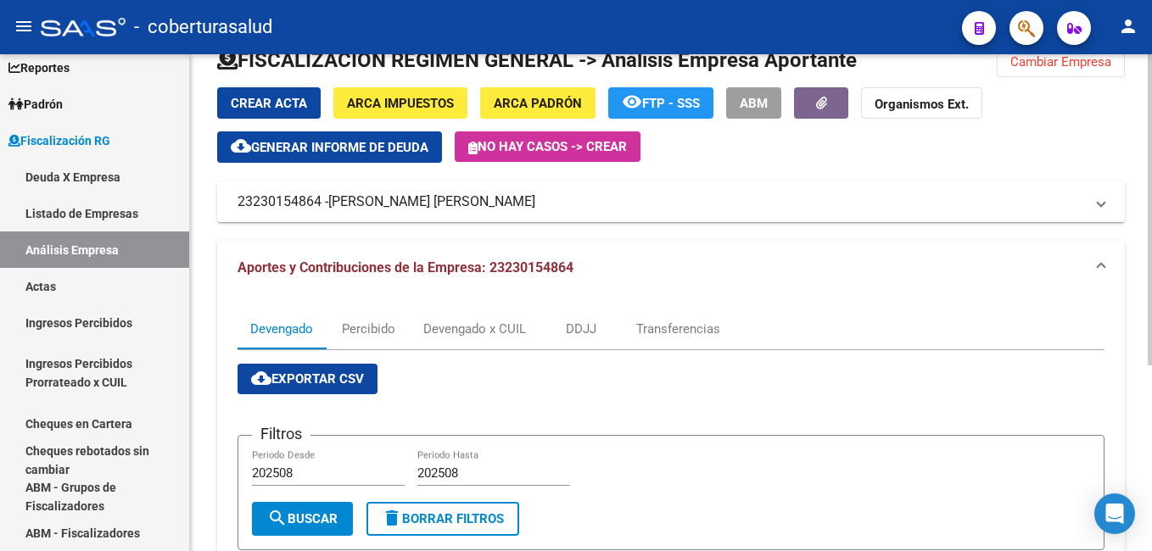
scroll to position [0, 0]
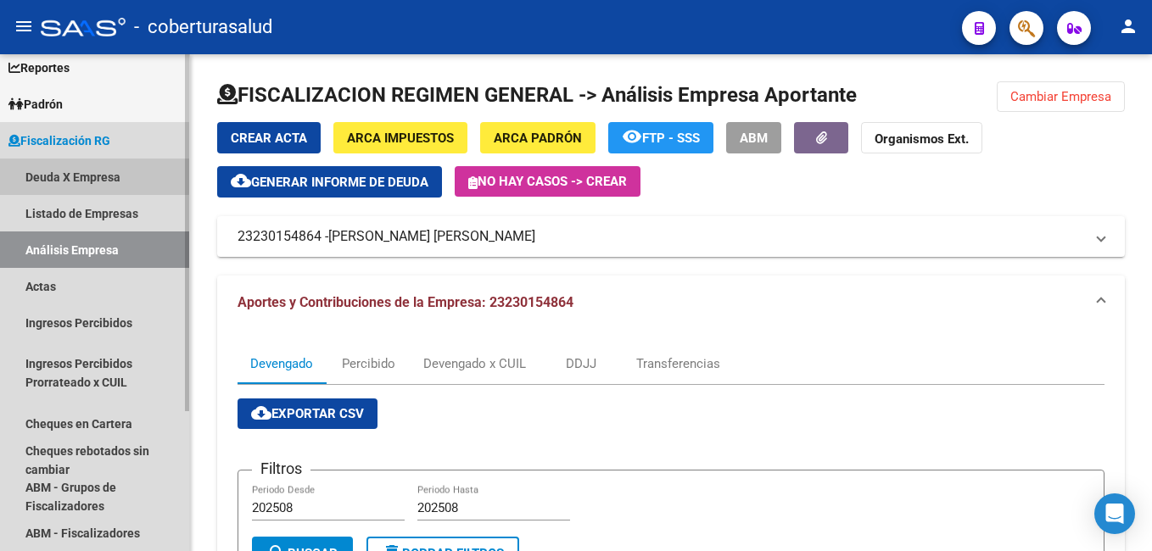
click at [55, 173] on link "Deuda X Empresa" at bounding box center [94, 177] width 189 height 36
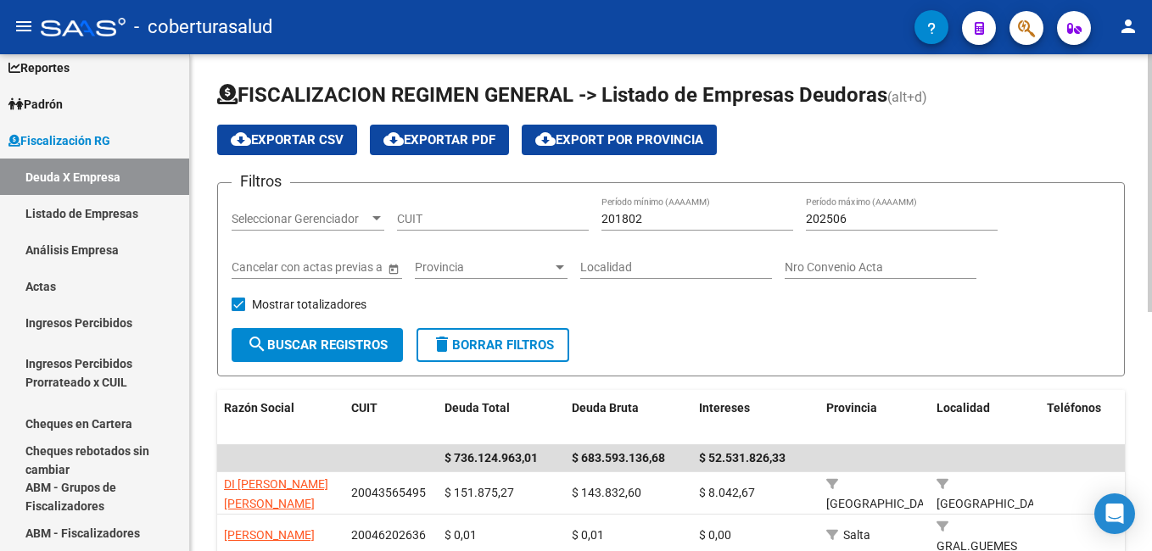
click at [395, 220] on app-drop-down-list "Seleccionar Gerenciador Seleccionar Gerenciador" at bounding box center [314, 221] width 165 height 48
click at [59, 244] on link "Análisis Empresa" at bounding box center [94, 250] width 189 height 36
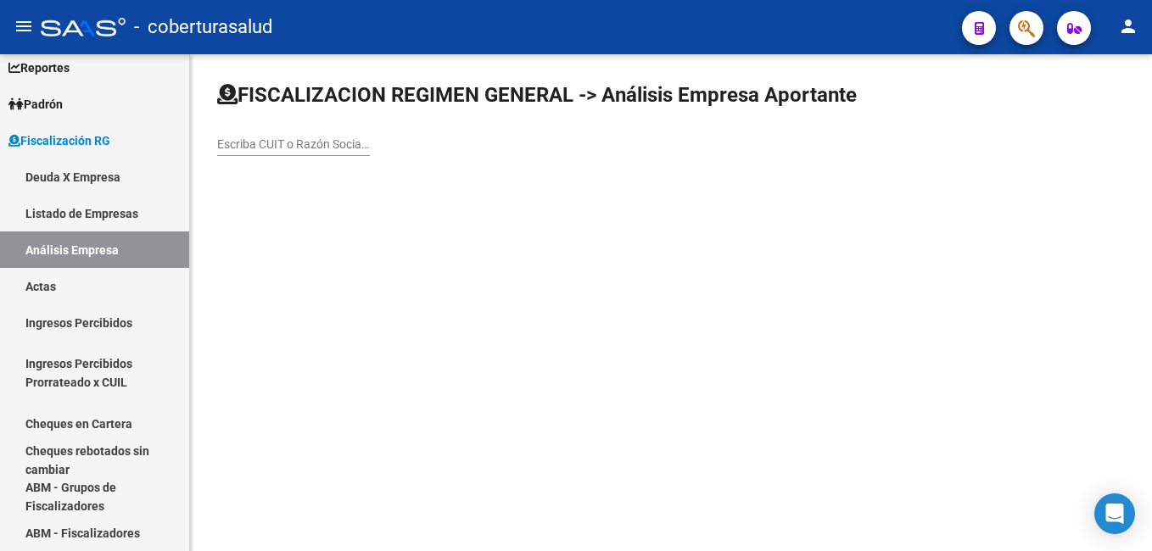
drag, startPoint x: 193, startPoint y: 138, endPoint x: 207, endPoint y: 142, distance: 14.8
click at [193, 141] on div "FISCALIZACION REGIMEN GENERAL -> Análisis Empresa Aportante Escriba CUIT o Razó…" at bounding box center [671, 132] width 962 height 157
click at [219, 143] on input "Escriba CUIT o Razón Social para buscar" at bounding box center [293, 144] width 153 height 14
paste input "30716861925"
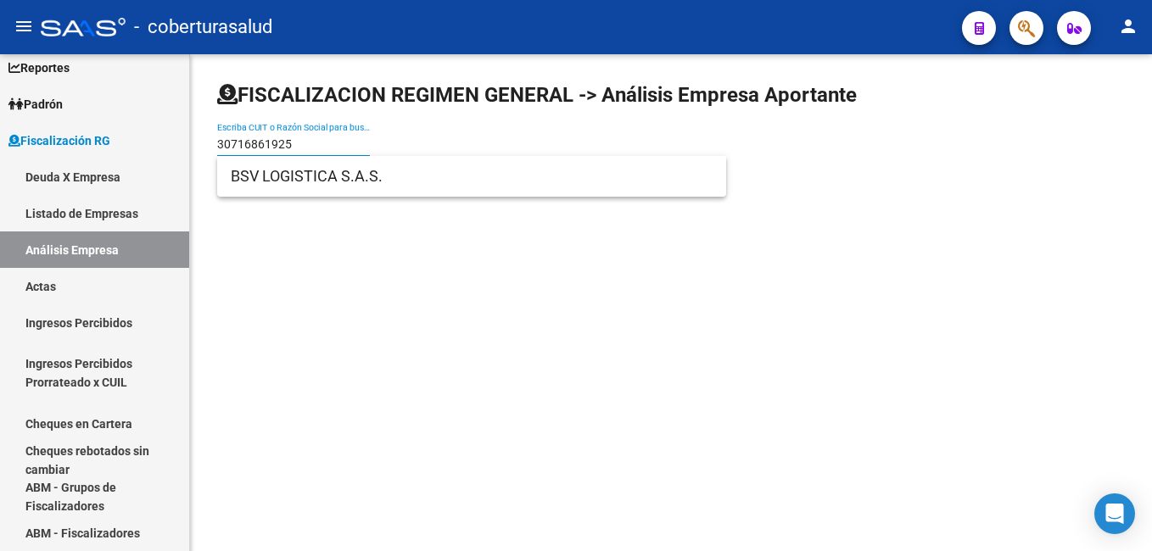
type input "30716861925"
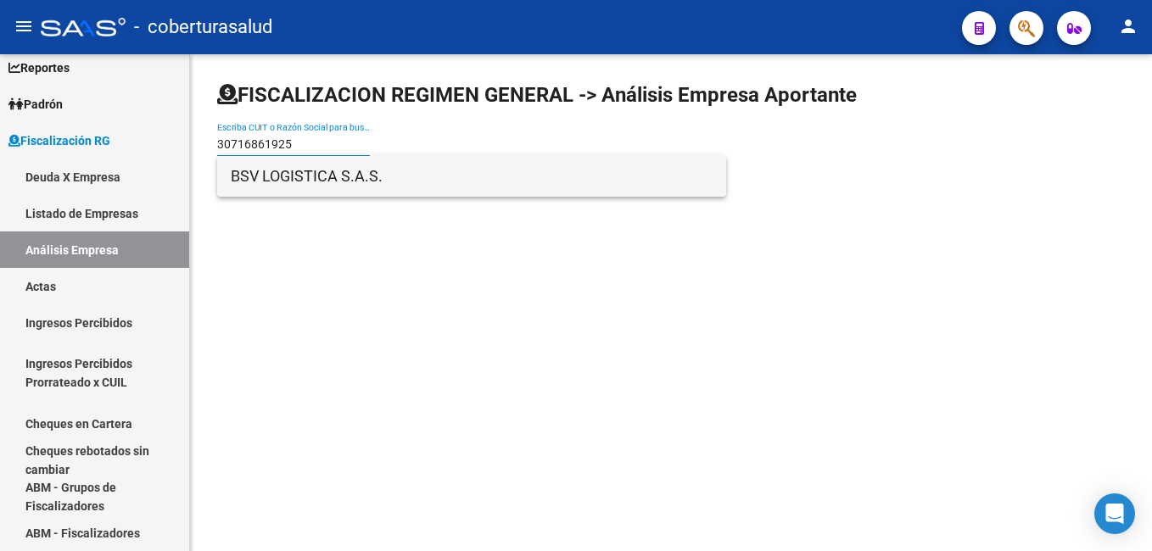
click at [277, 170] on span "BSV LOGISTICA S.A.S." at bounding box center [472, 176] width 482 height 41
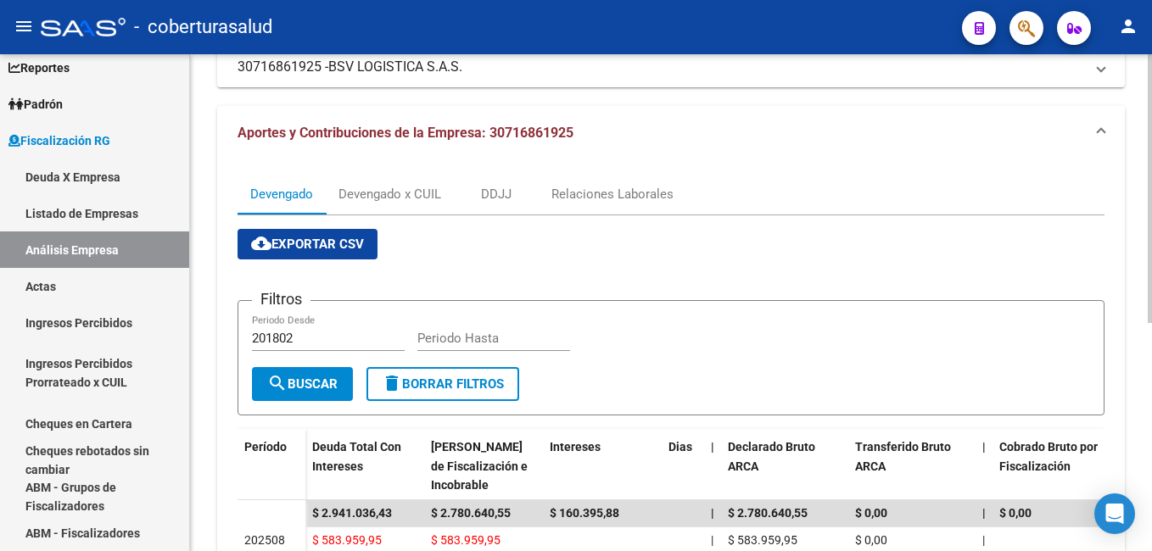
scroll to position [254, 0]
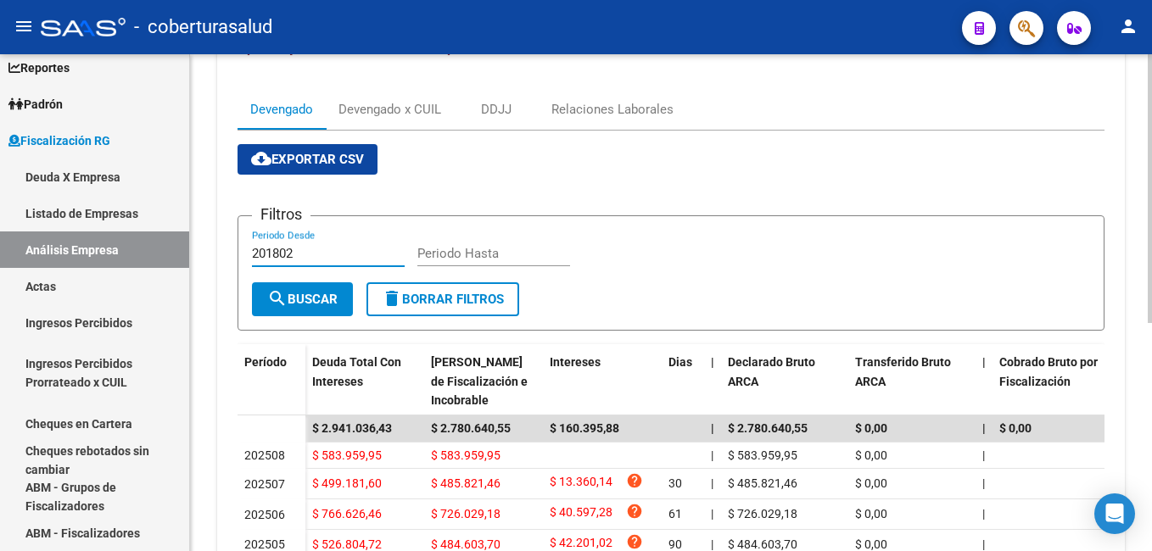
drag, startPoint x: 310, startPoint y: 253, endPoint x: 232, endPoint y: 252, distance: 78.0
click at [232, 252] on div "Devengado Devengado x CUIL DDJJ Relaciones Laborales cloud_download Exportar CS…" at bounding box center [671, 367] width 908 height 585
type input "202508"
click at [433, 253] on input "Periodo Hasta" at bounding box center [493, 253] width 153 height 15
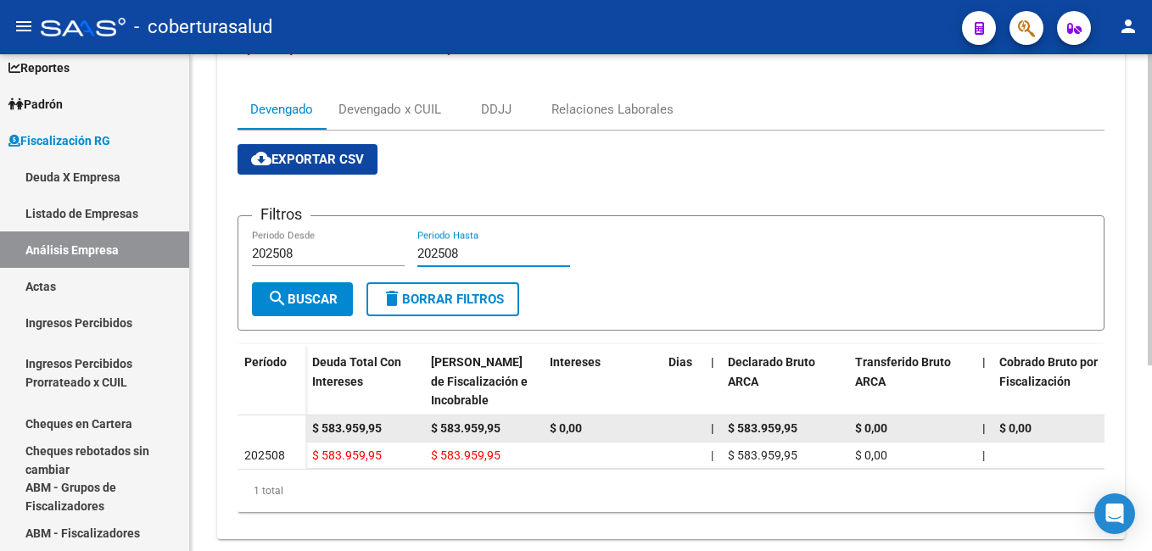
type input "202508"
click at [456, 433] on span "$ 583.959,95" at bounding box center [466, 429] width 70 height 14
drag, startPoint x: 439, startPoint y: 425, endPoint x: 511, endPoint y: 428, distance: 72.2
click at [511, 428] on div "$ 583.959,95" at bounding box center [483, 429] width 105 height 20
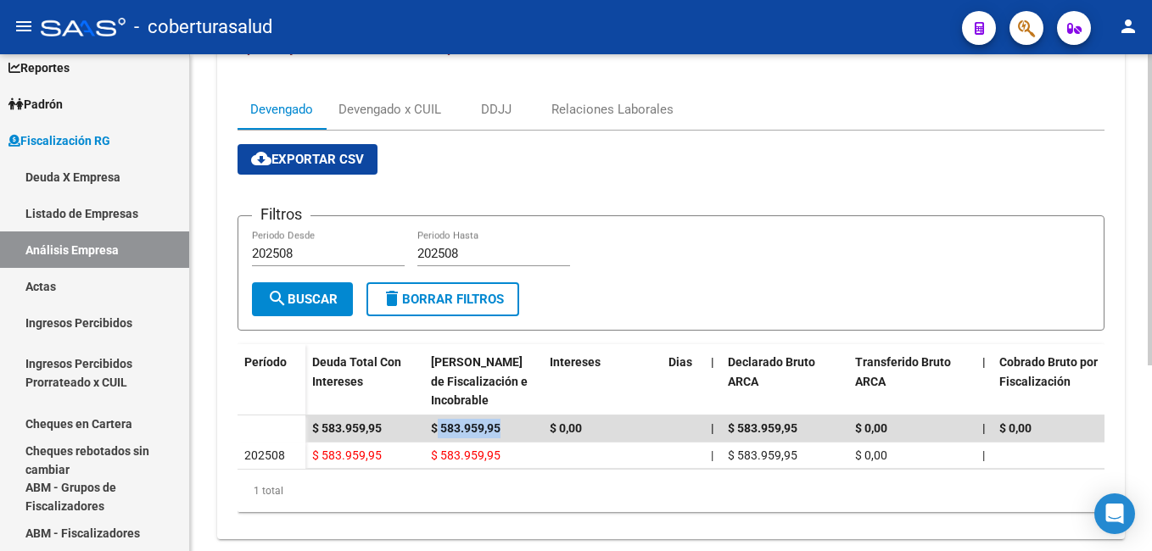
copy span "583.959,95"
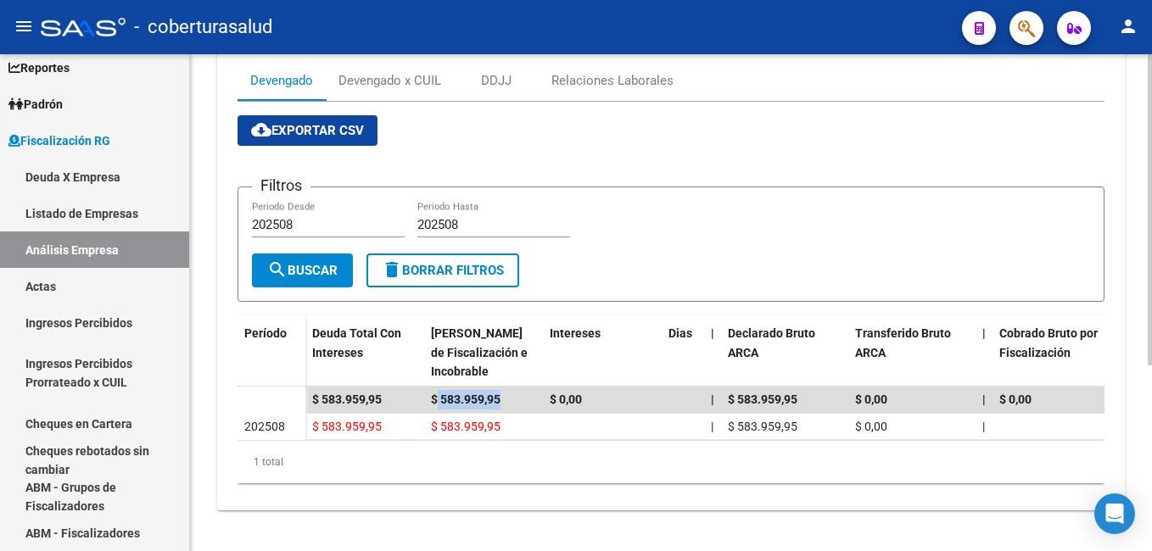
scroll to position [211, 0]
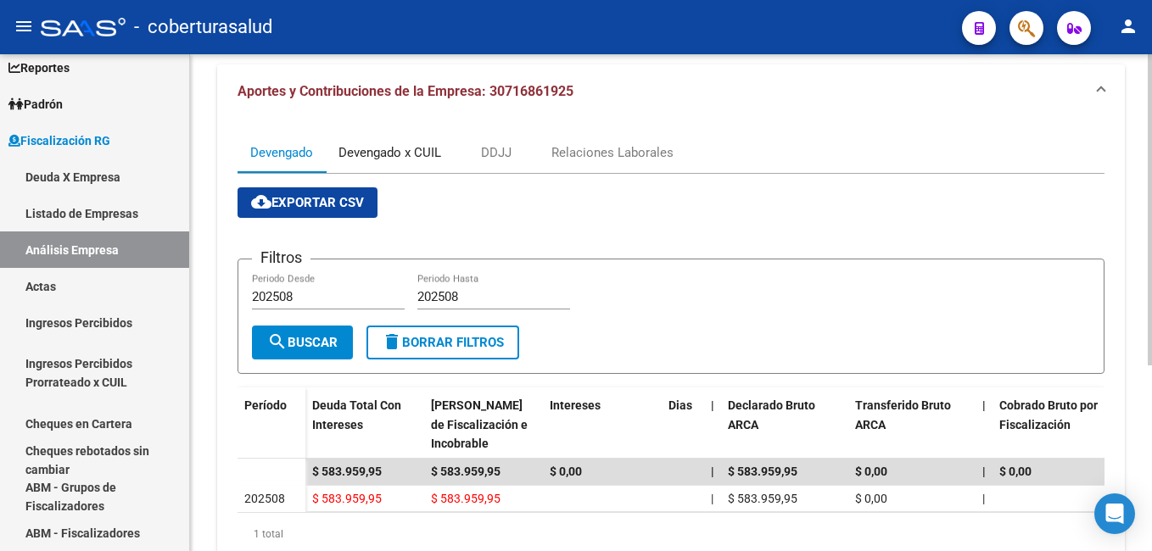
click at [391, 149] on div "Devengado x CUIL" at bounding box center [389, 152] width 103 height 19
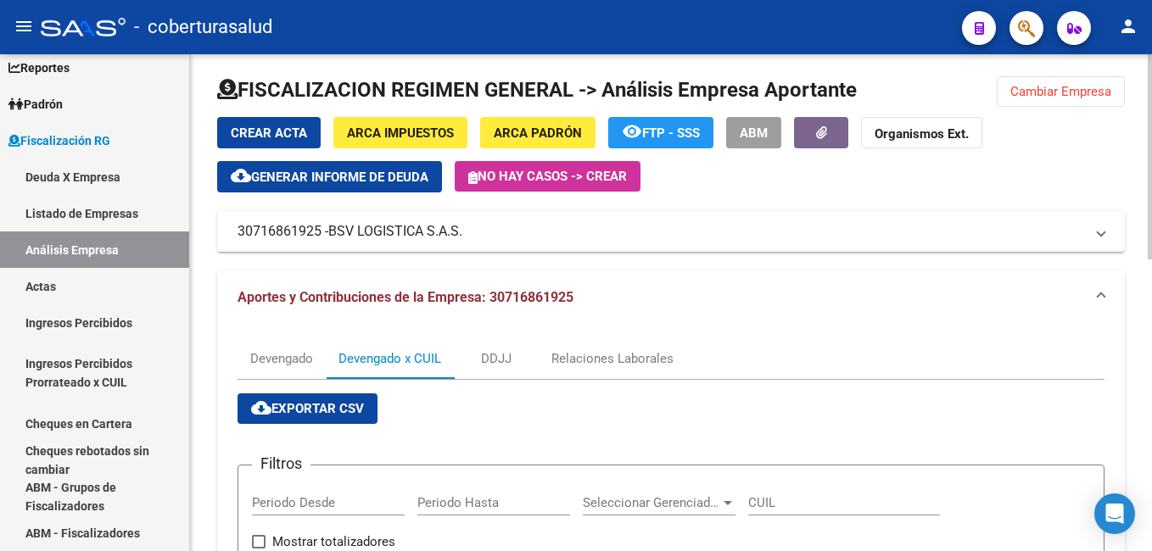
scroll to position [0, 0]
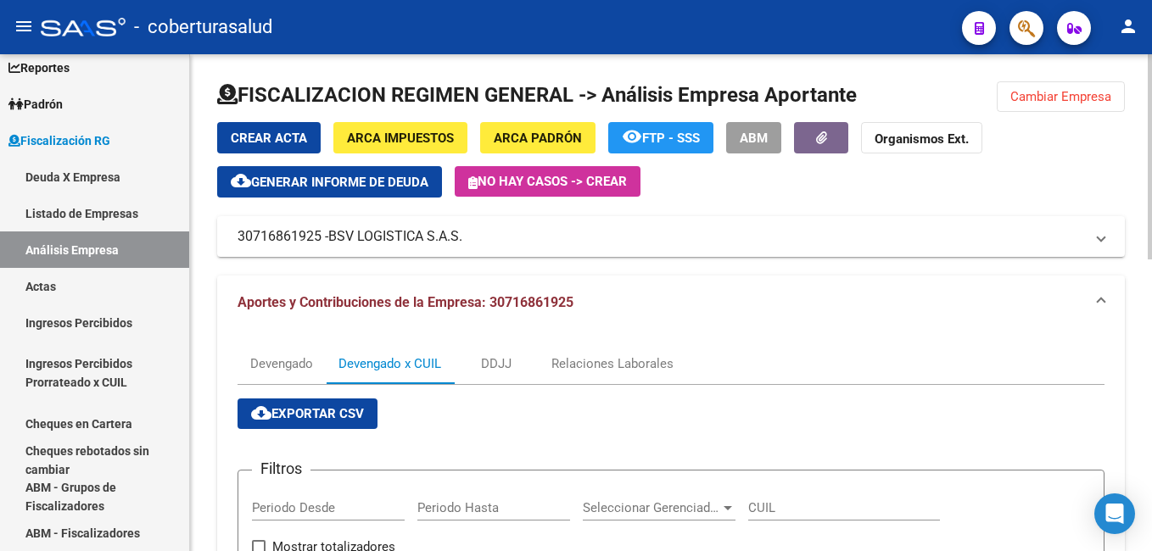
click at [295, 412] on span "cloud_download Exportar CSV" at bounding box center [307, 413] width 113 height 15
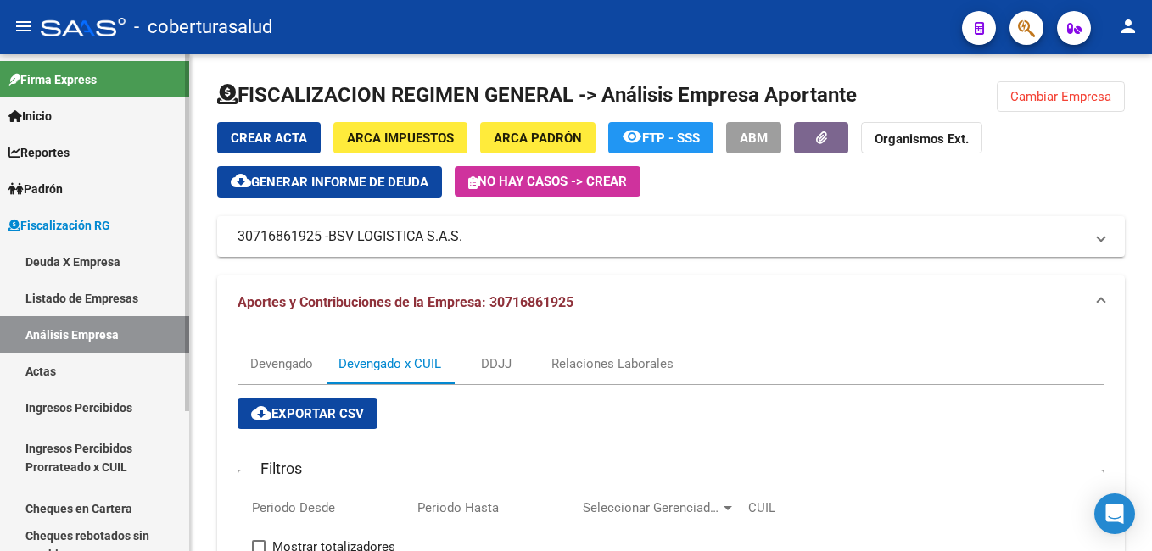
click at [59, 263] on link "Deuda X Empresa" at bounding box center [94, 261] width 189 height 36
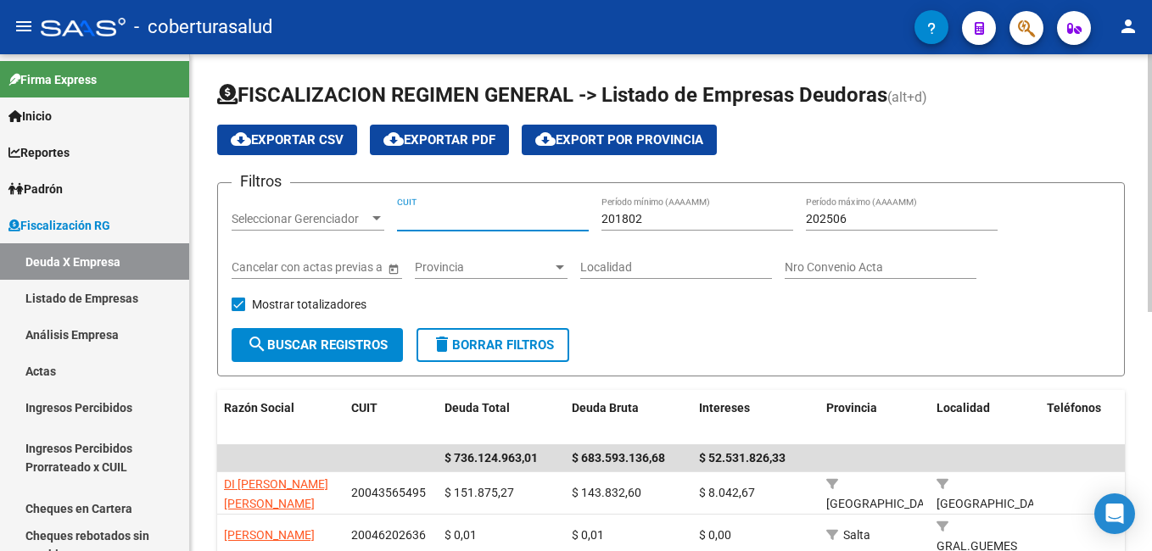
click at [402, 218] on input "CUIT" at bounding box center [493, 219] width 192 height 14
paste input "20-08323142-5"
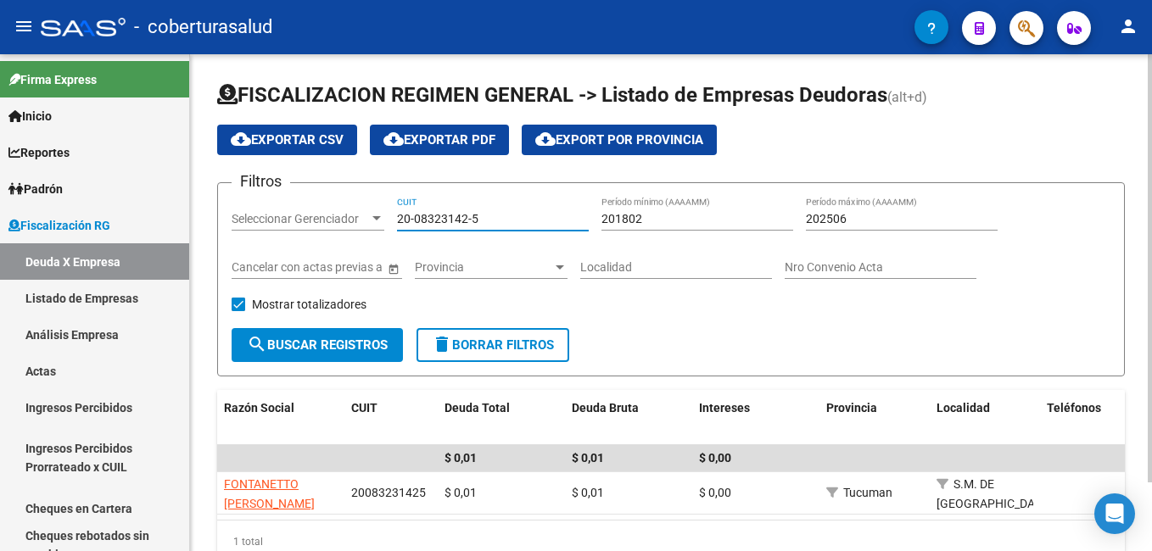
type input "20-08323142-5"
